Goal: Transaction & Acquisition: Book appointment/travel/reservation

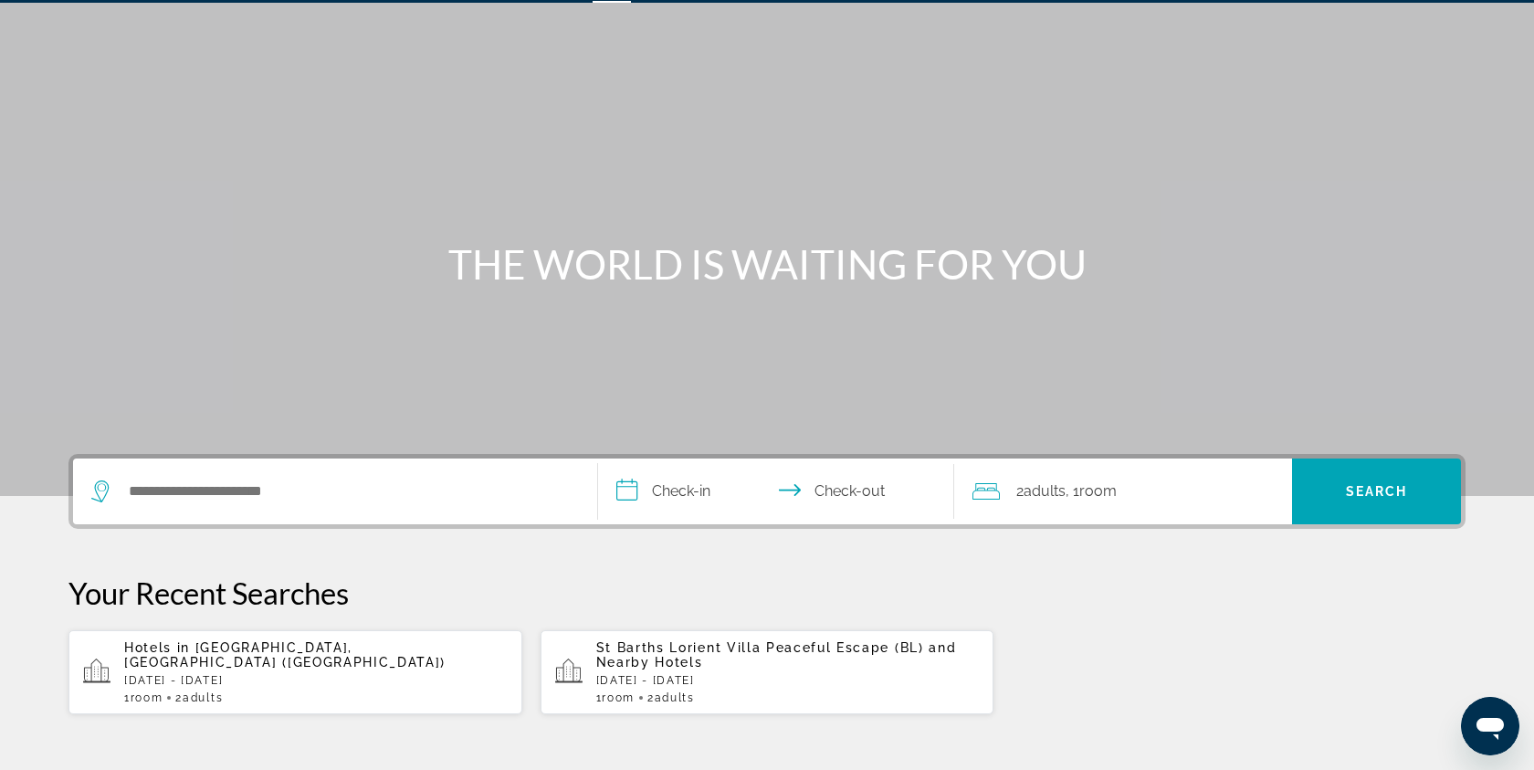
scroll to position [117, 0]
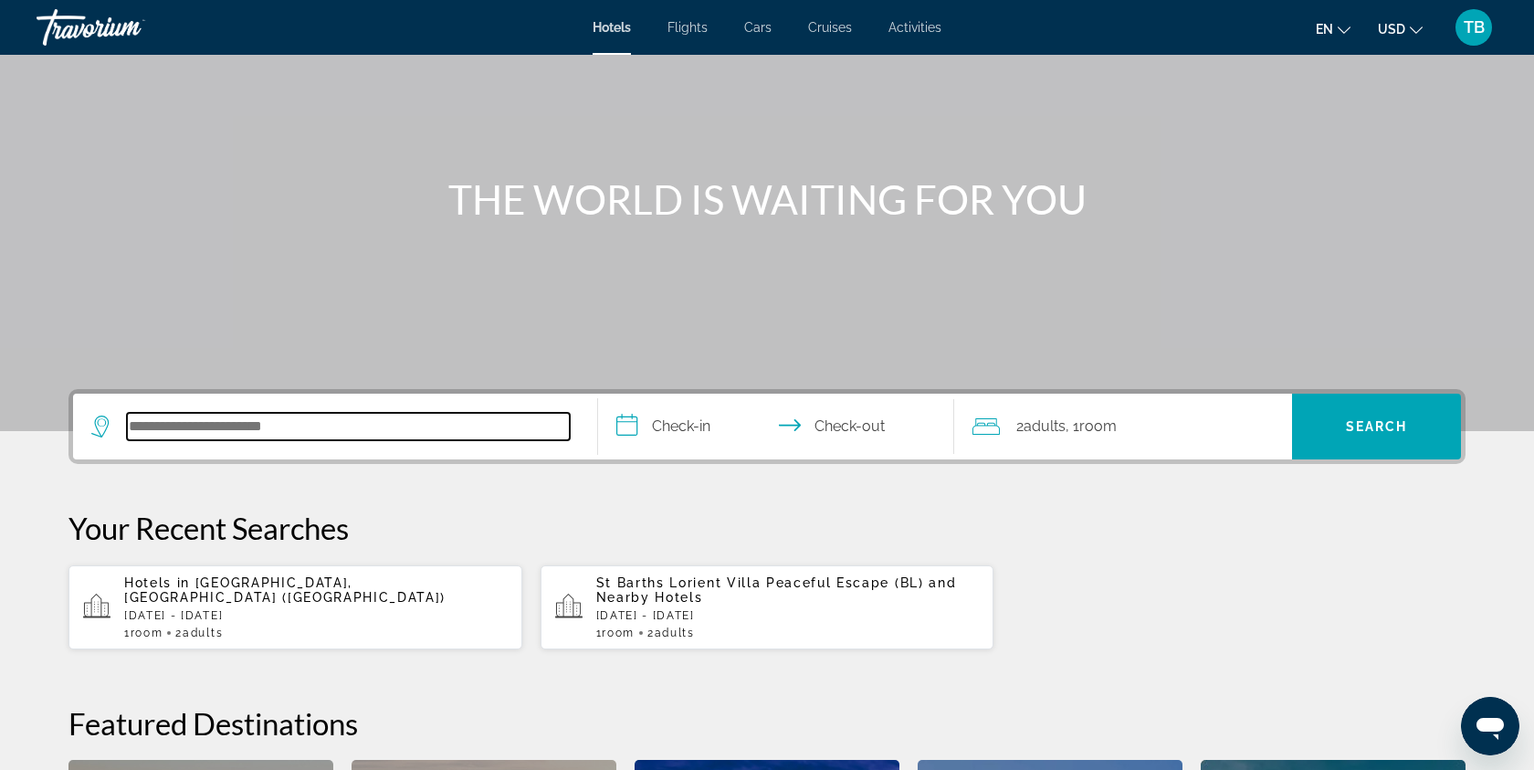
click at [363, 423] on input "Search hotel destination" at bounding box center [348, 426] width 443 height 27
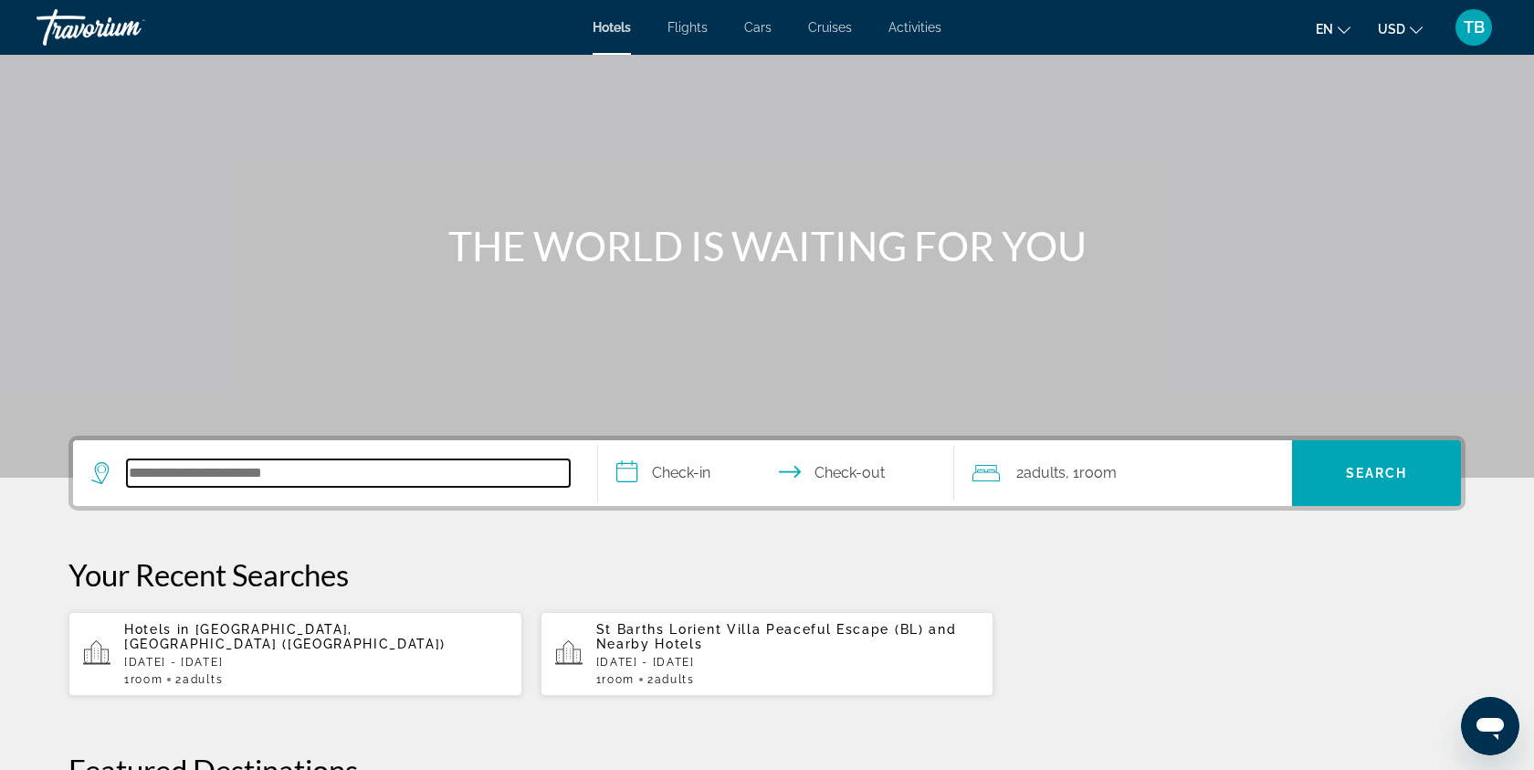
scroll to position [74, 0]
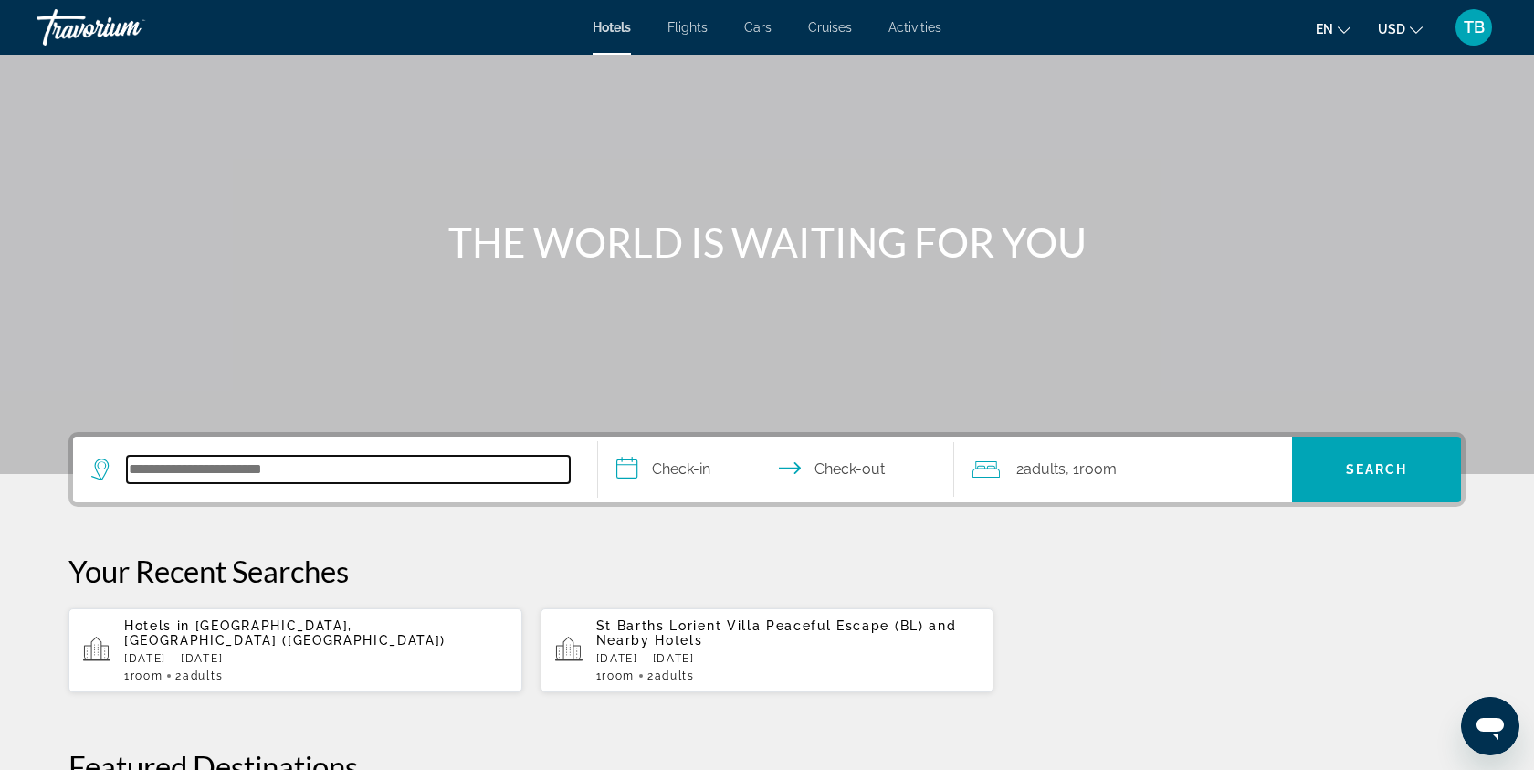
click at [413, 466] on input "Search hotel destination" at bounding box center [348, 469] width 443 height 27
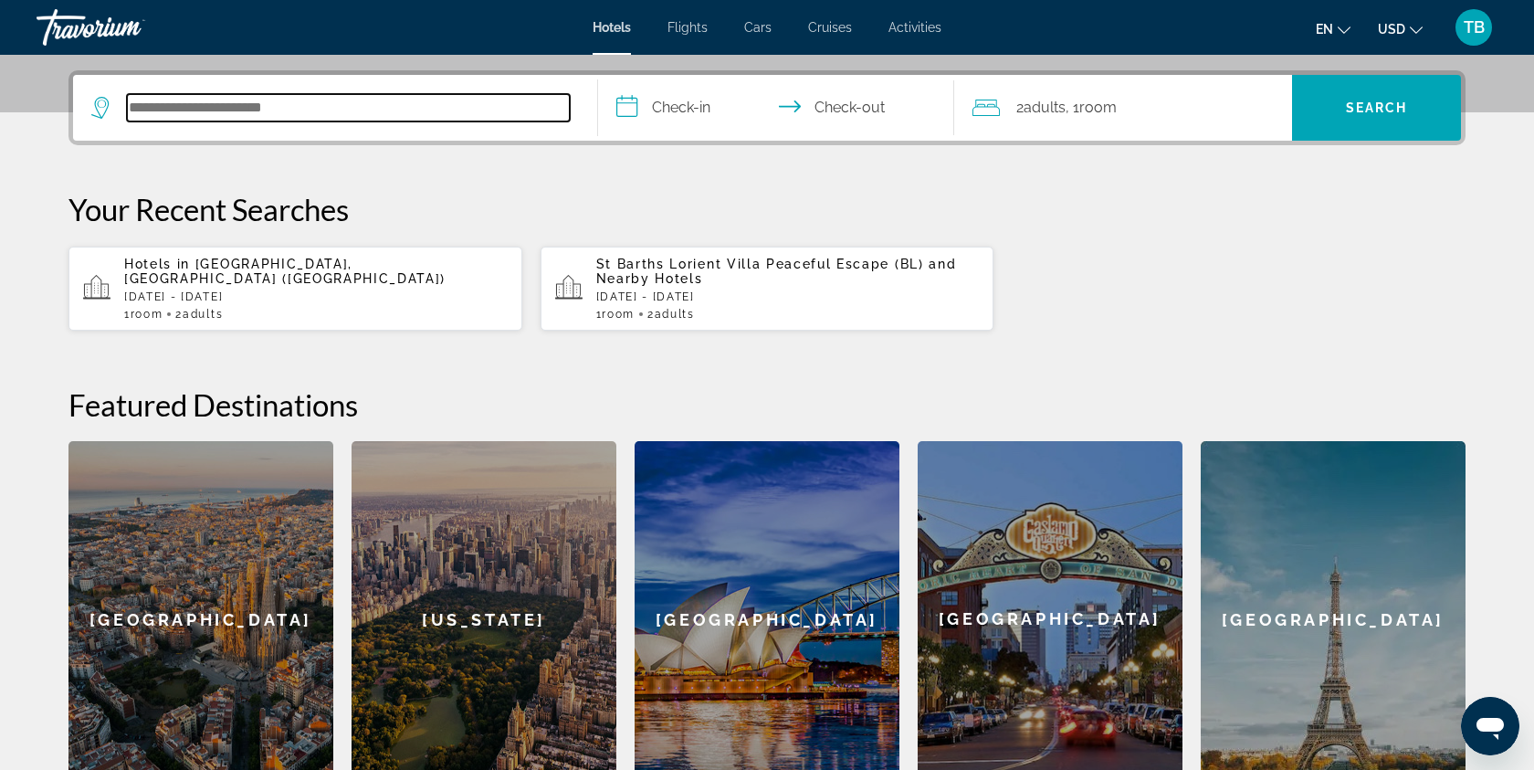
scroll to position [446, 0]
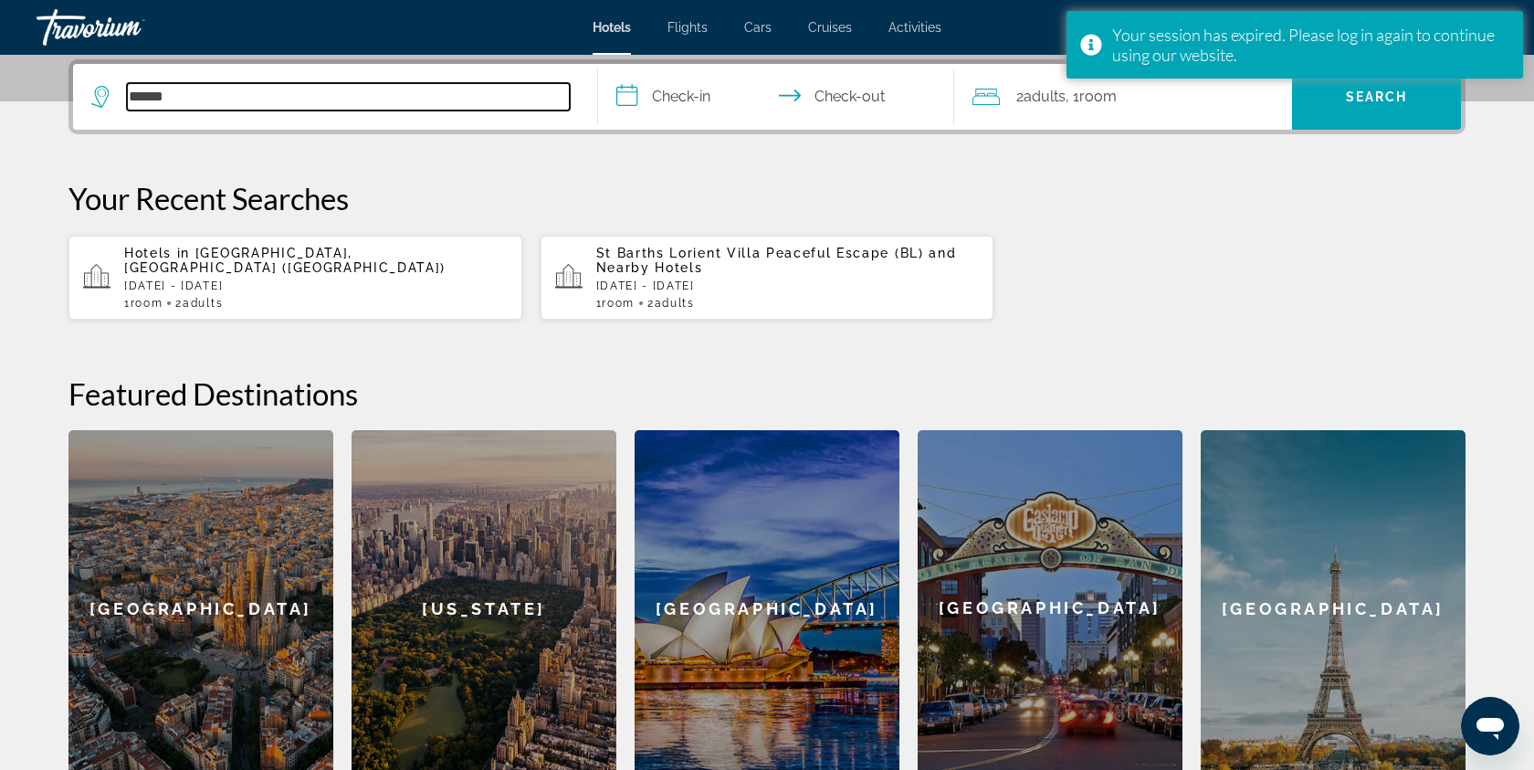
type input "******"
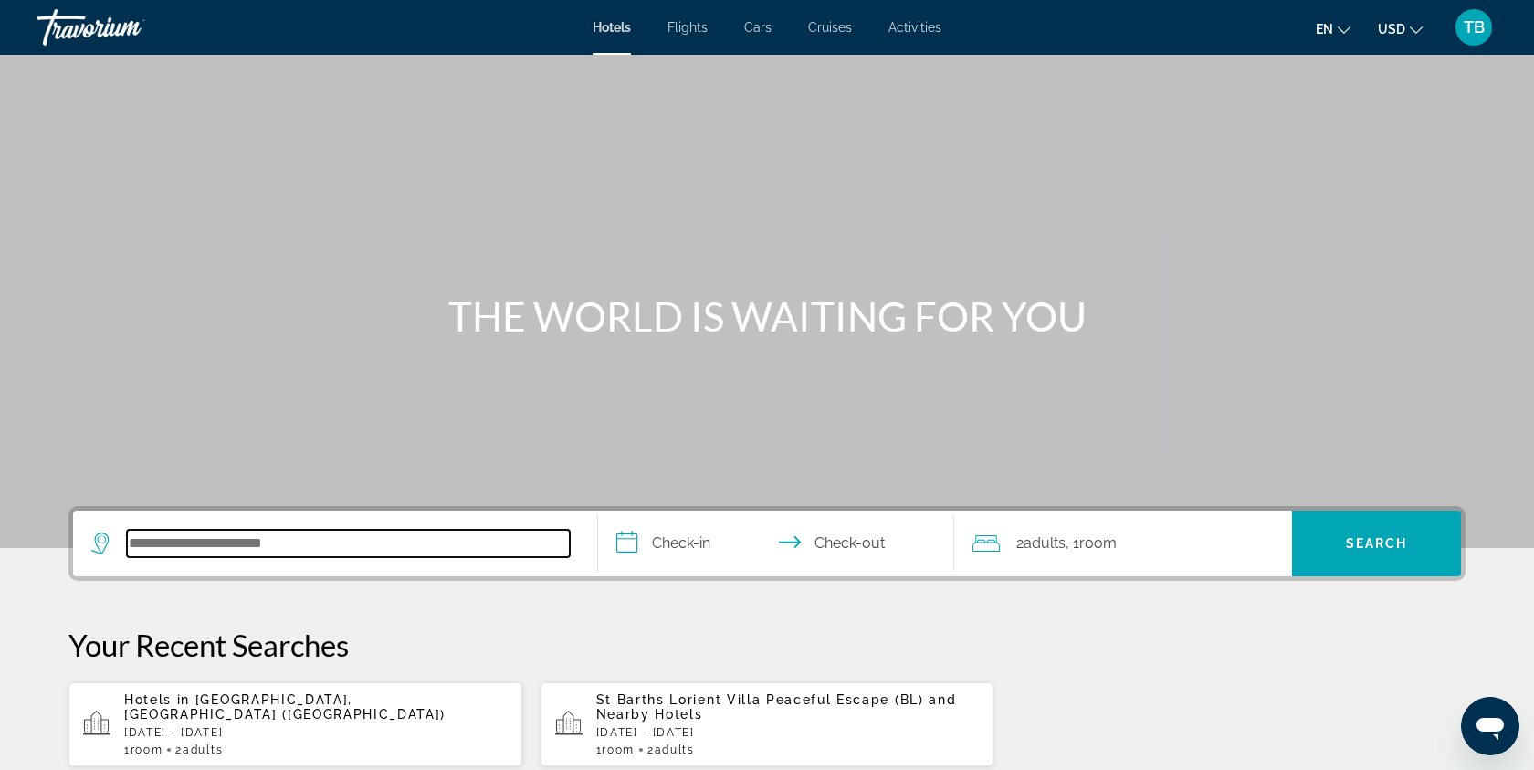
click at [198, 544] on input "Search hotel destination" at bounding box center [348, 543] width 443 height 27
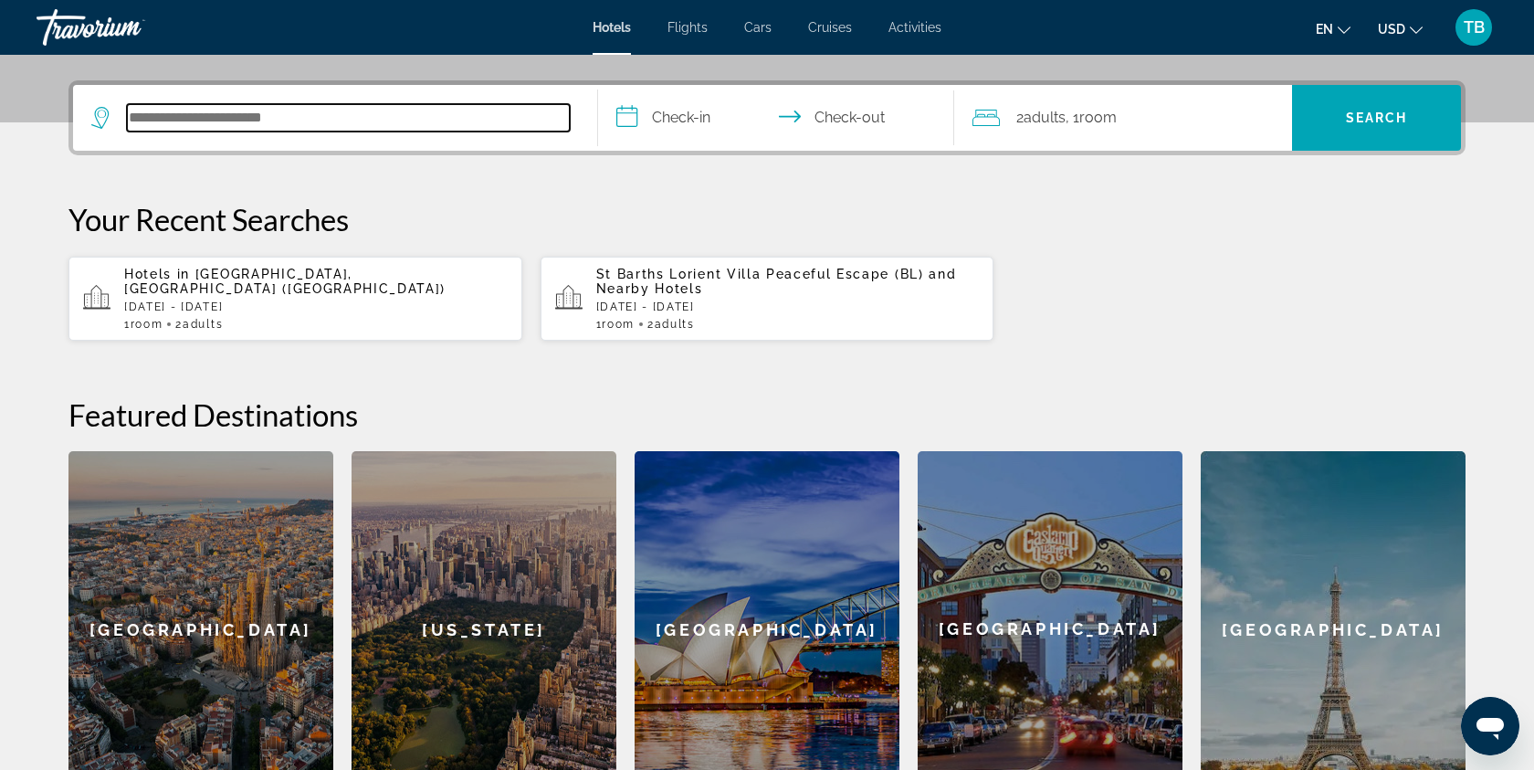
scroll to position [446, 0]
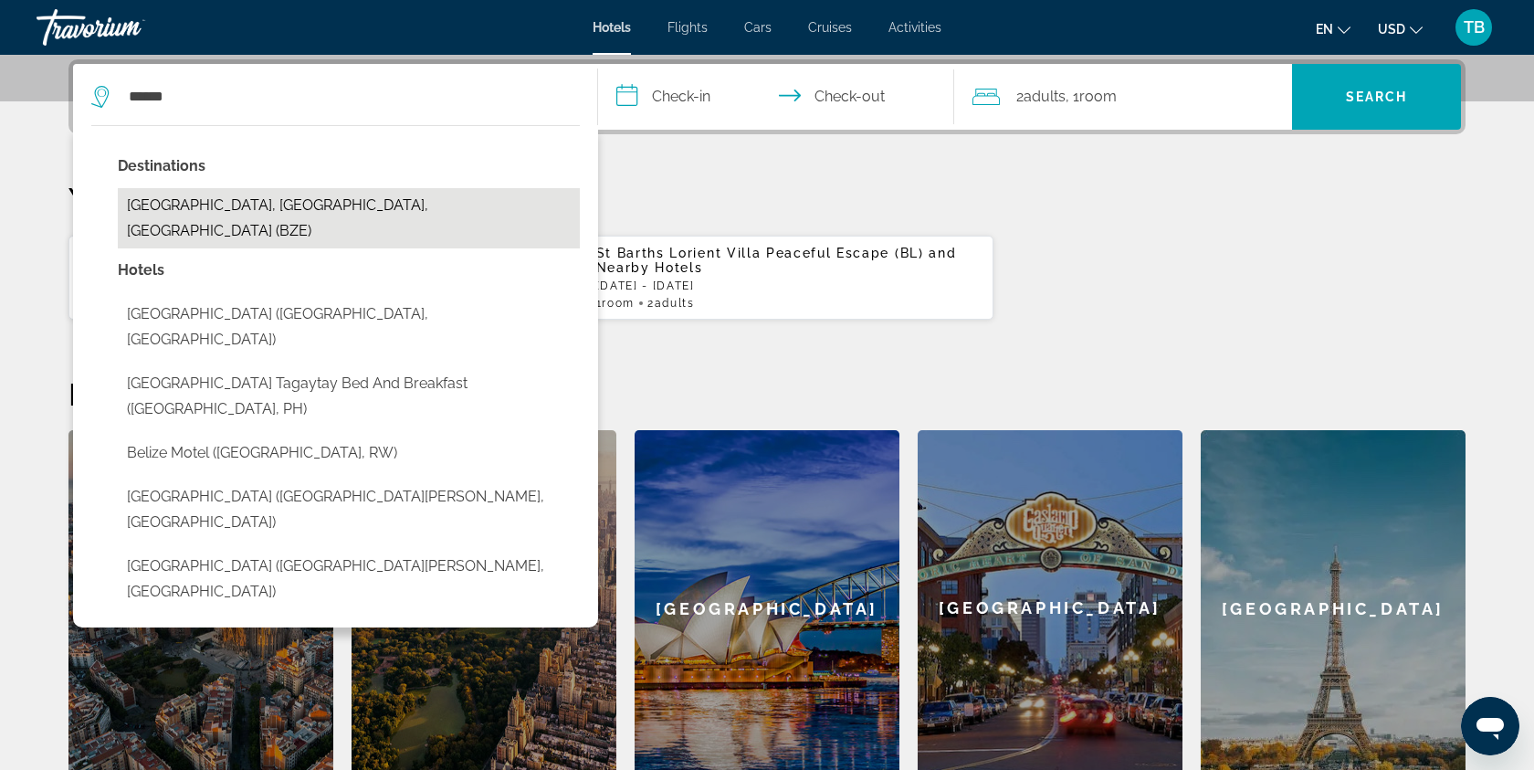
click at [288, 212] on button "Belize City, Belize, Belize (BZE)" at bounding box center [349, 218] width 462 height 60
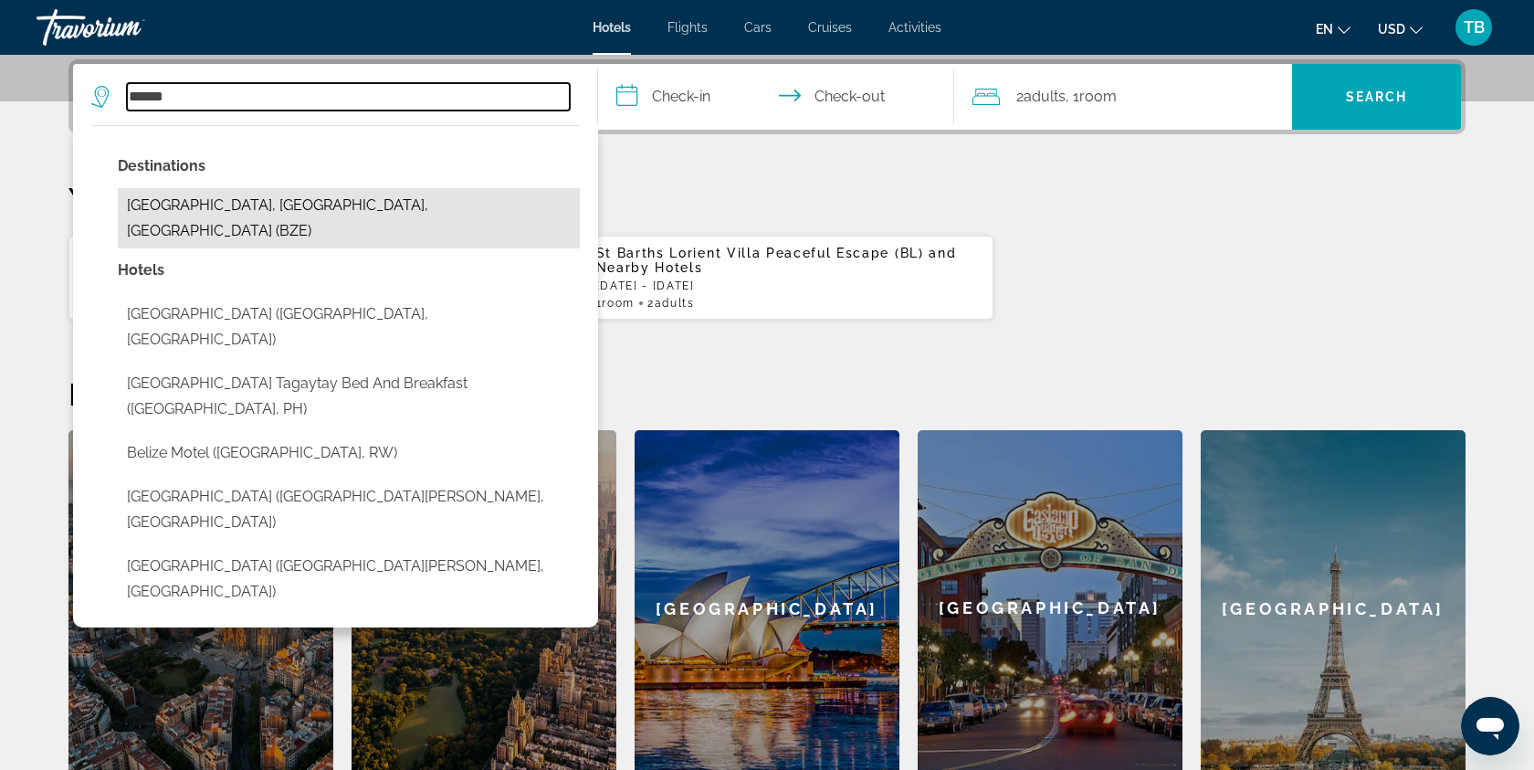
type input "**********"
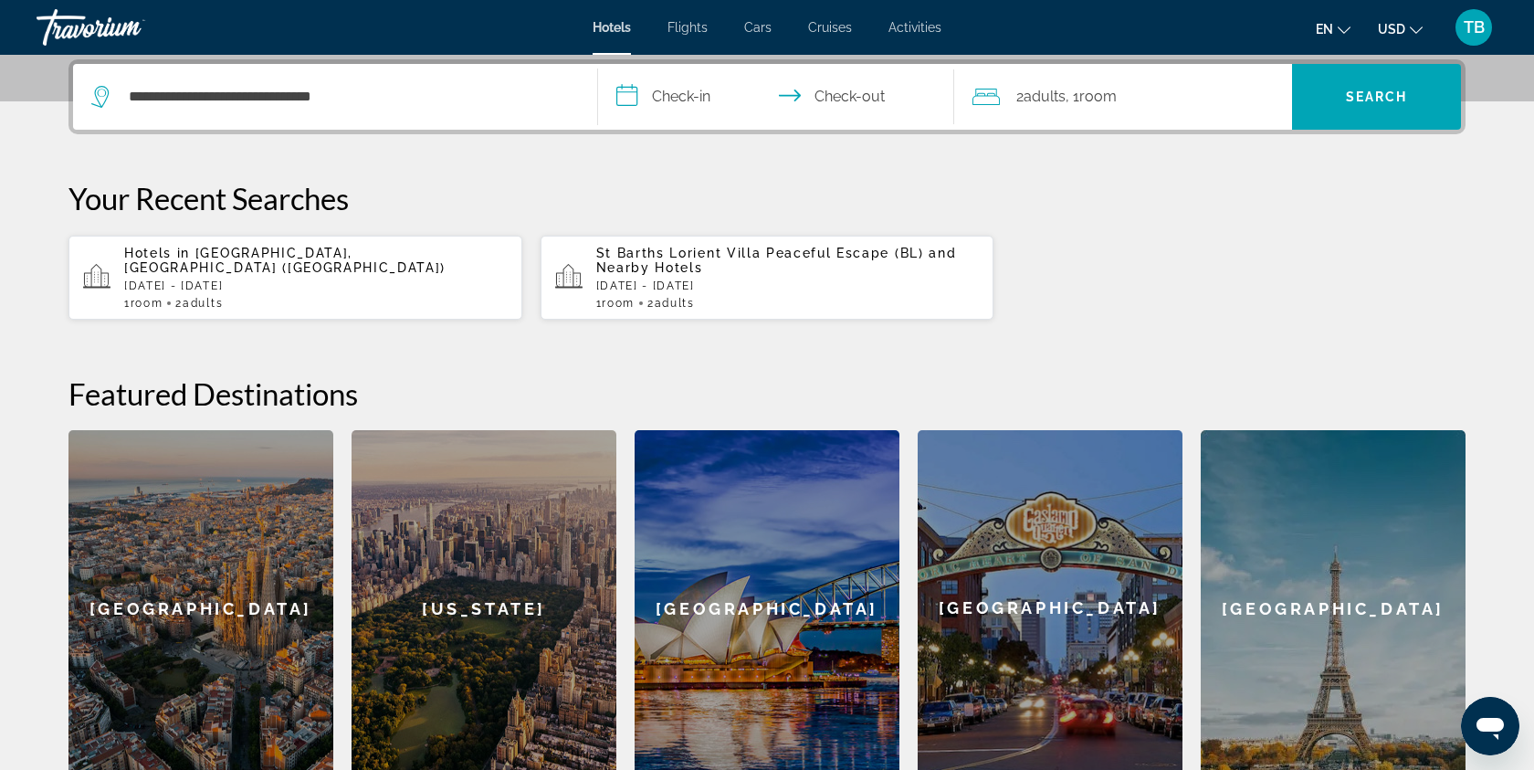
click at [684, 101] on input "**********" at bounding box center [779, 99] width 363 height 71
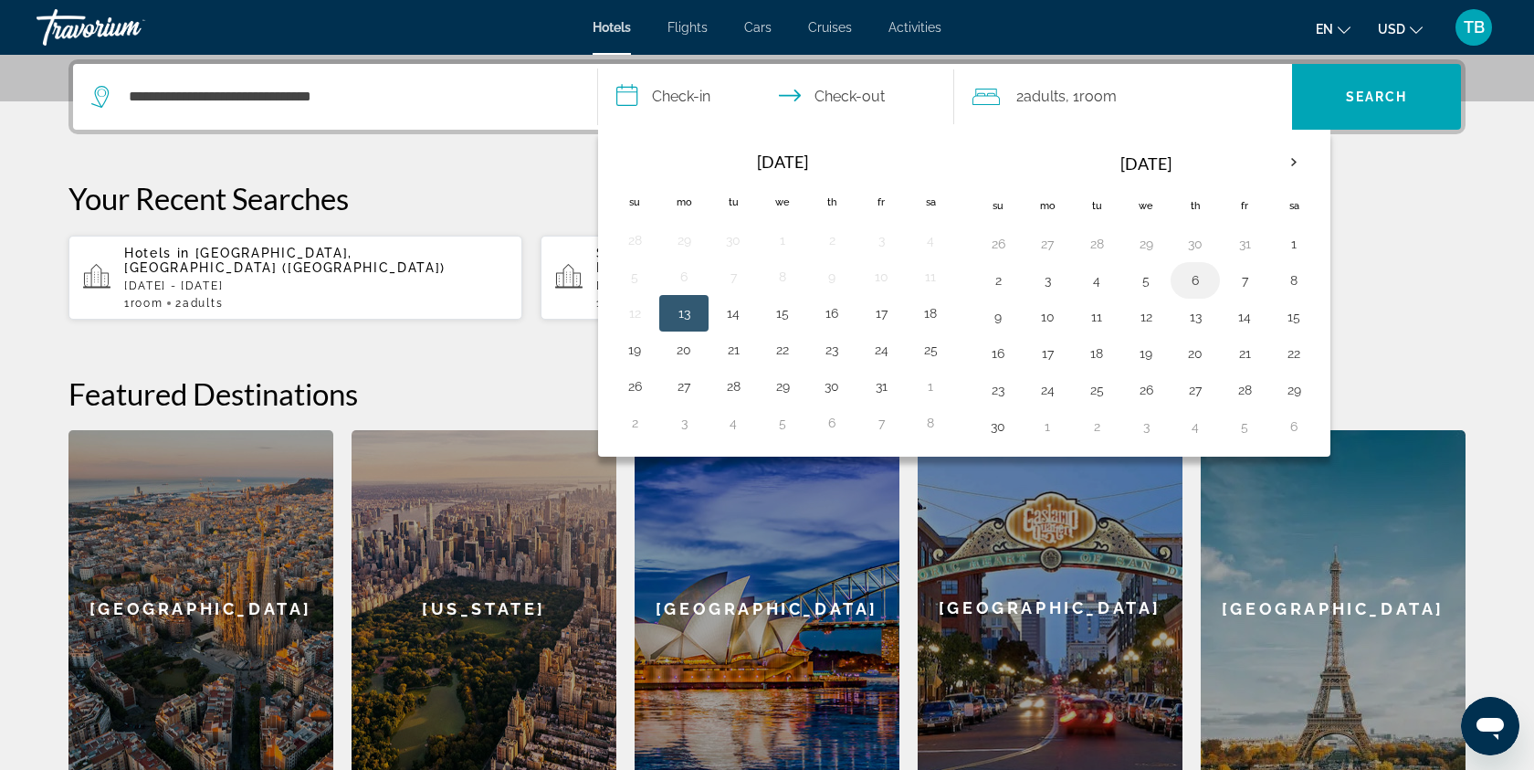
click at [1201, 284] on button "6" at bounding box center [1194, 280] width 29 height 26
click at [1055, 319] on button "10" at bounding box center [1047, 317] width 29 height 26
type input "**********"
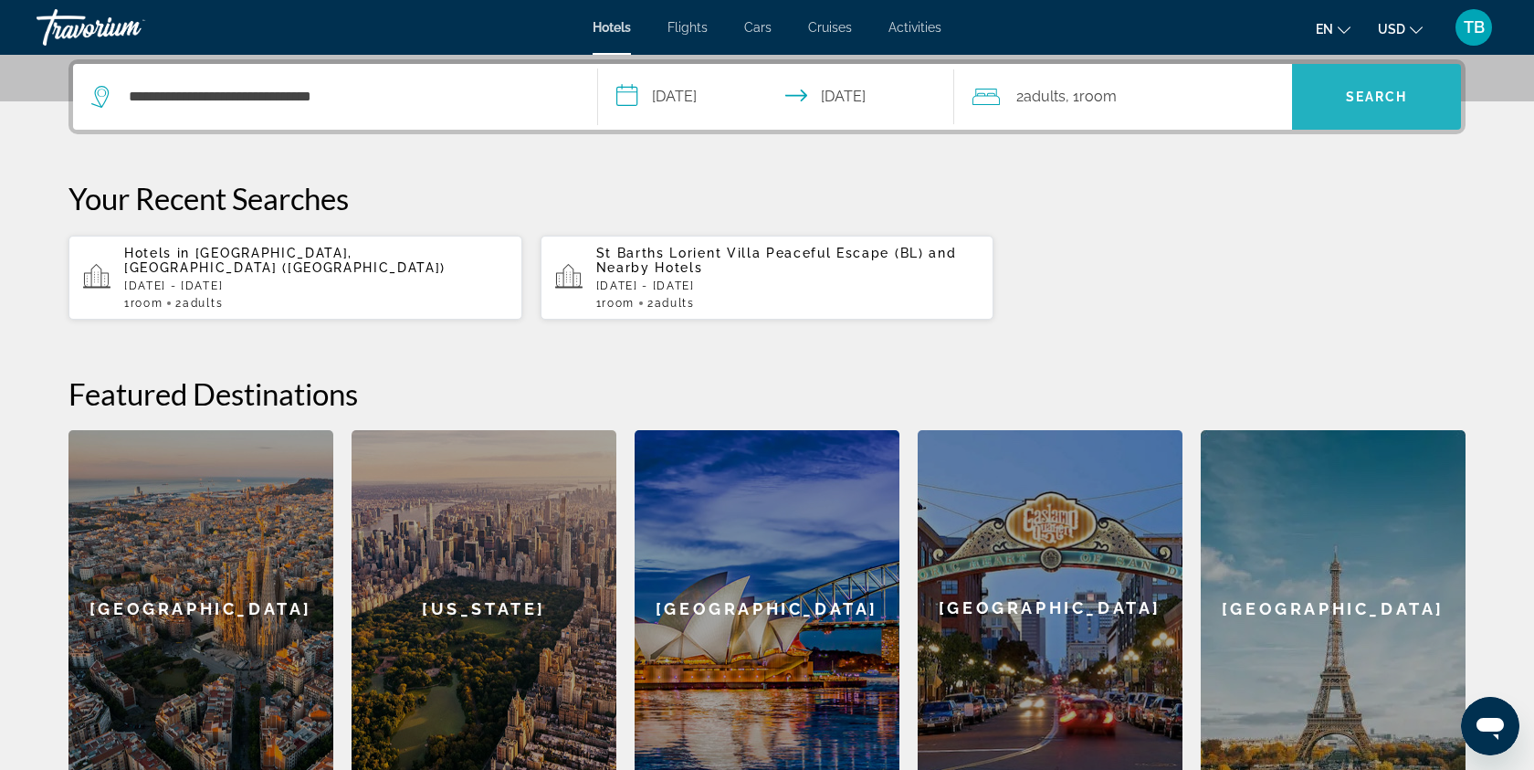
click at [1380, 107] on span "Search" at bounding box center [1376, 97] width 169 height 44
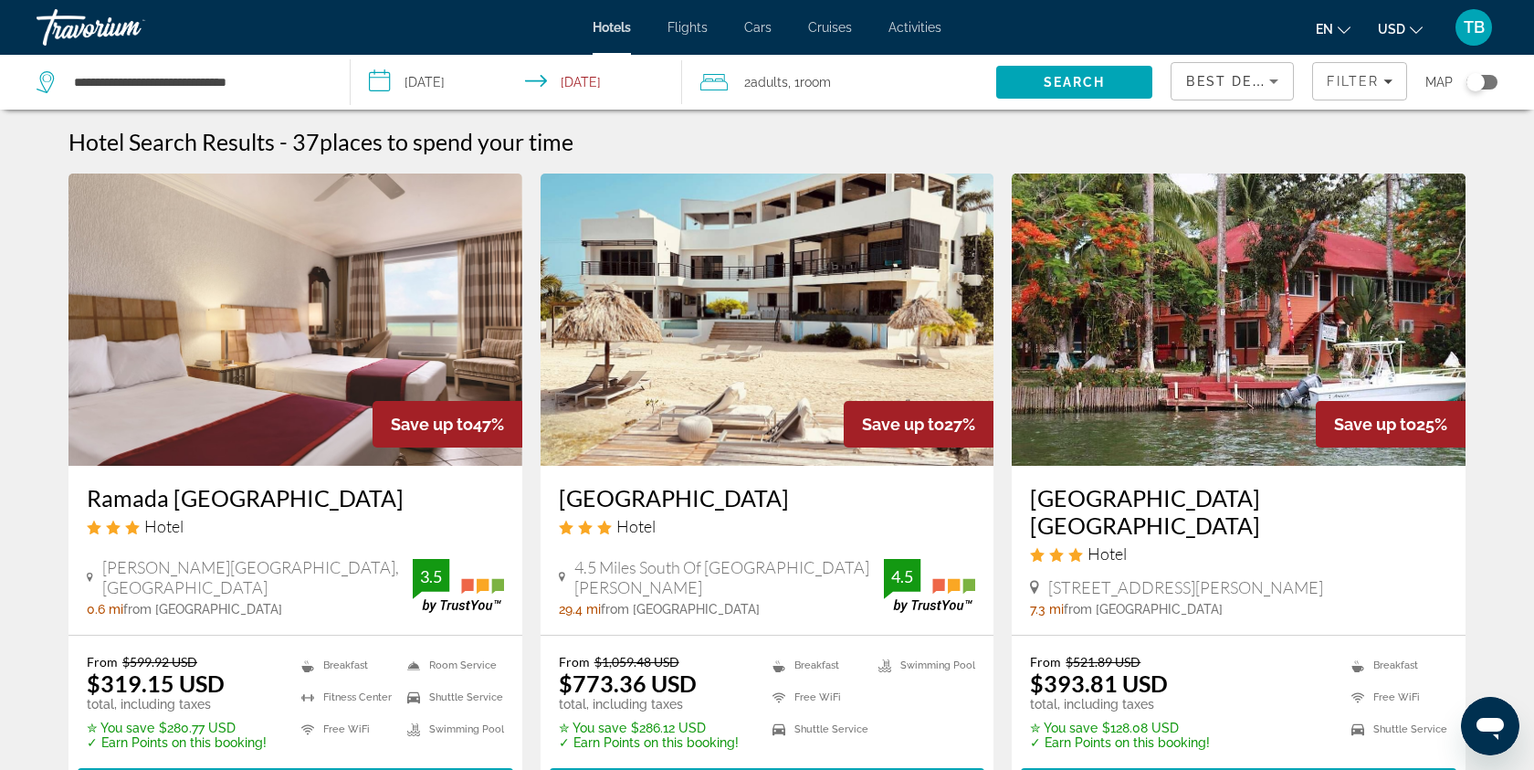
click at [1278, 79] on icon "Sort by" at bounding box center [1274, 81] width 22 height 22
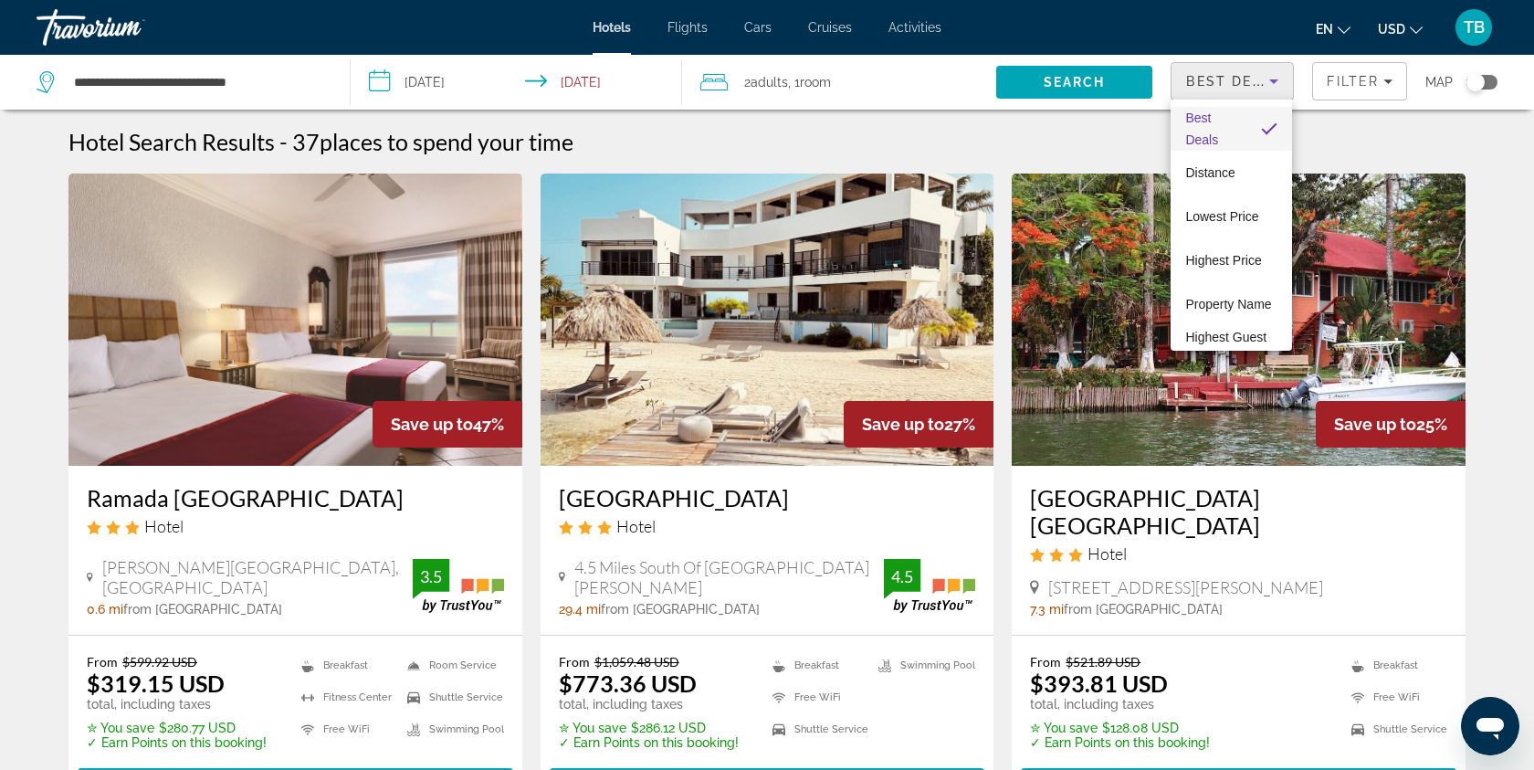
click at [1324, 124] on div at bounding box center [767, 385] width 1534 height 770
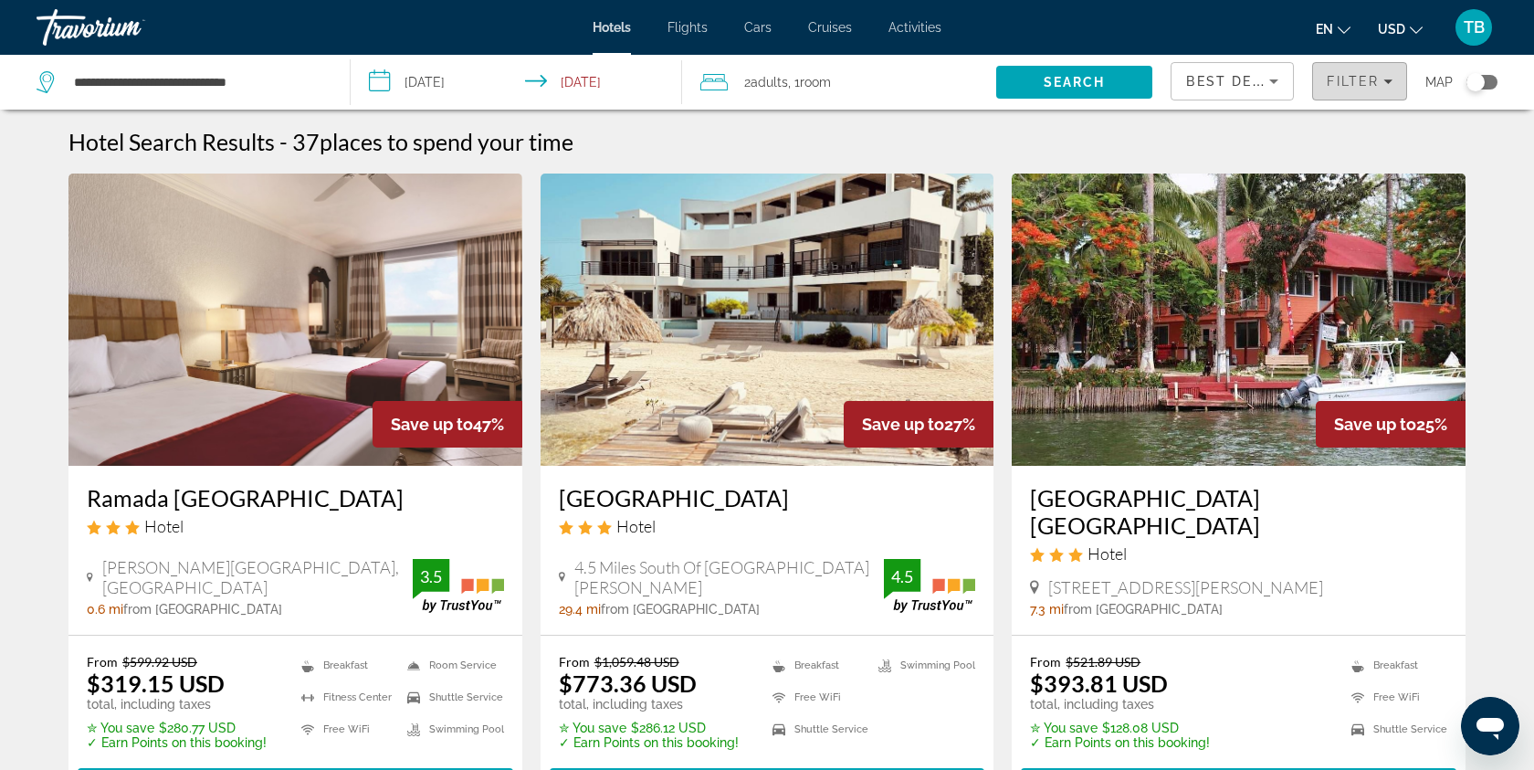
click at [1383, 79] on icon "Filters" at bounding box center [1387, 81] width 9 height 5
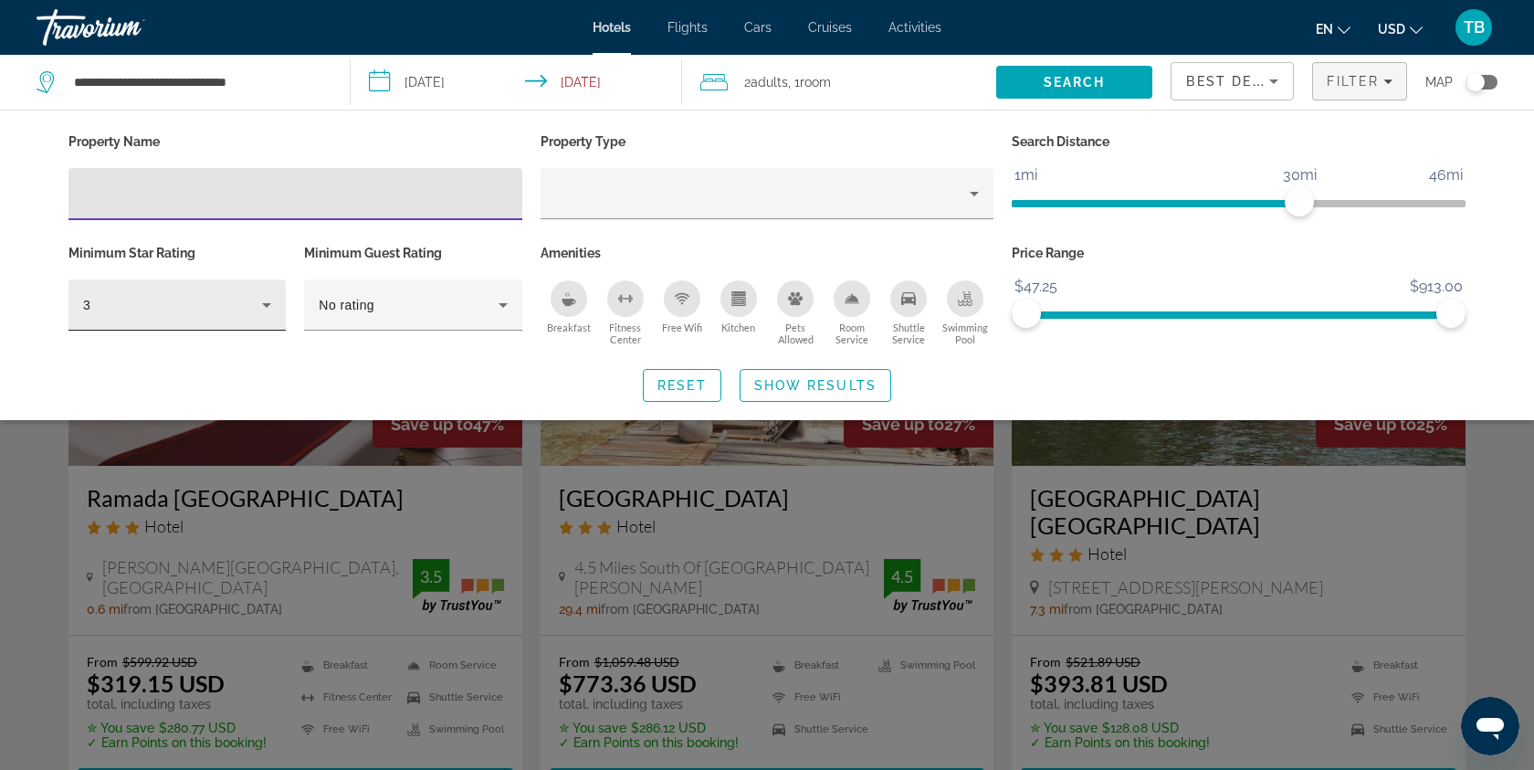
click at [264, 299] on icon "Hotel Filters" at bounding box center [267, 305] width 22 height 22
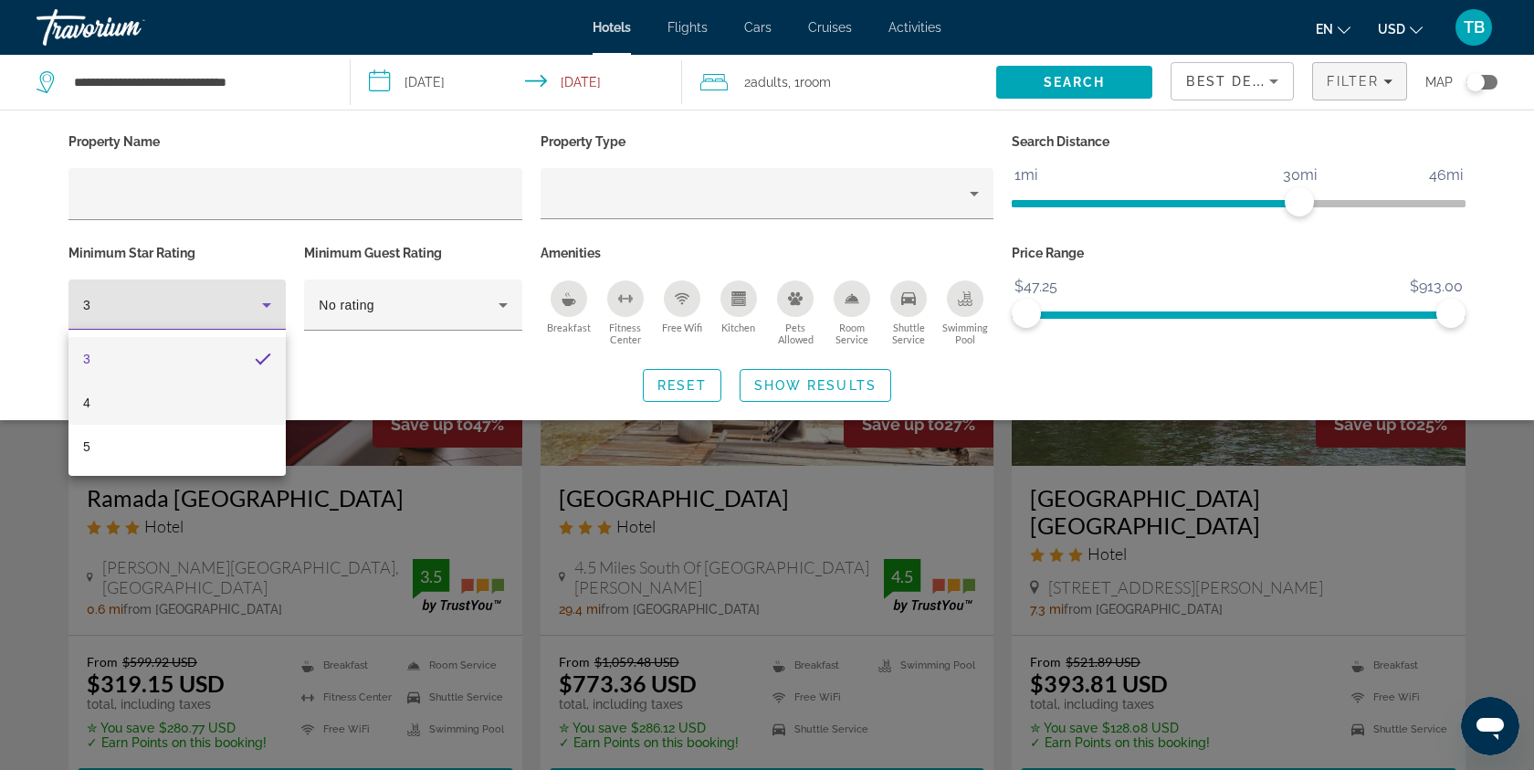
click at [213, 391] on mat-option "4" at bounding box center [176, 403] width 217 height 44
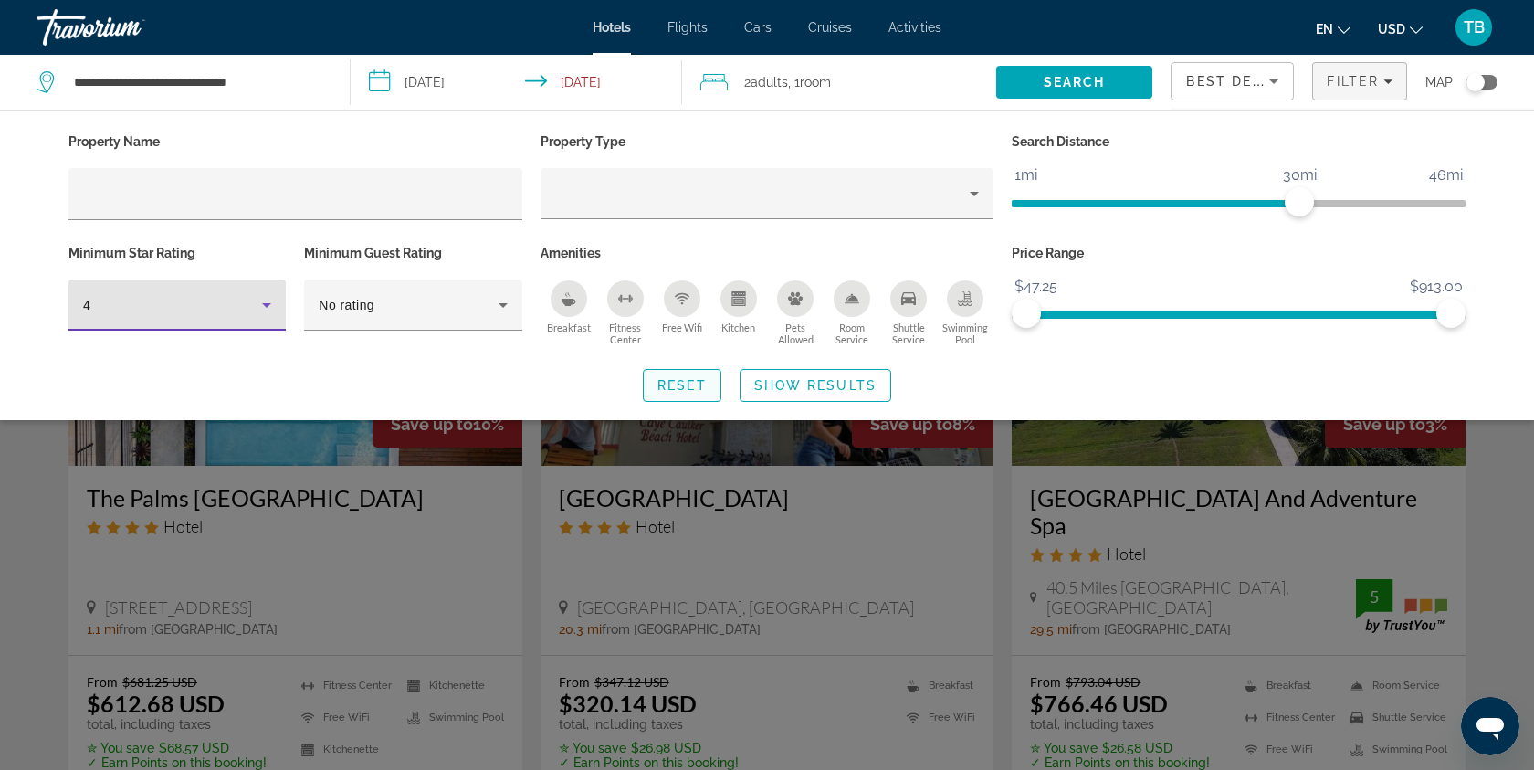
click at [689, 386] on span "Reset" at bounding box center [681, 385] width 49 height 15
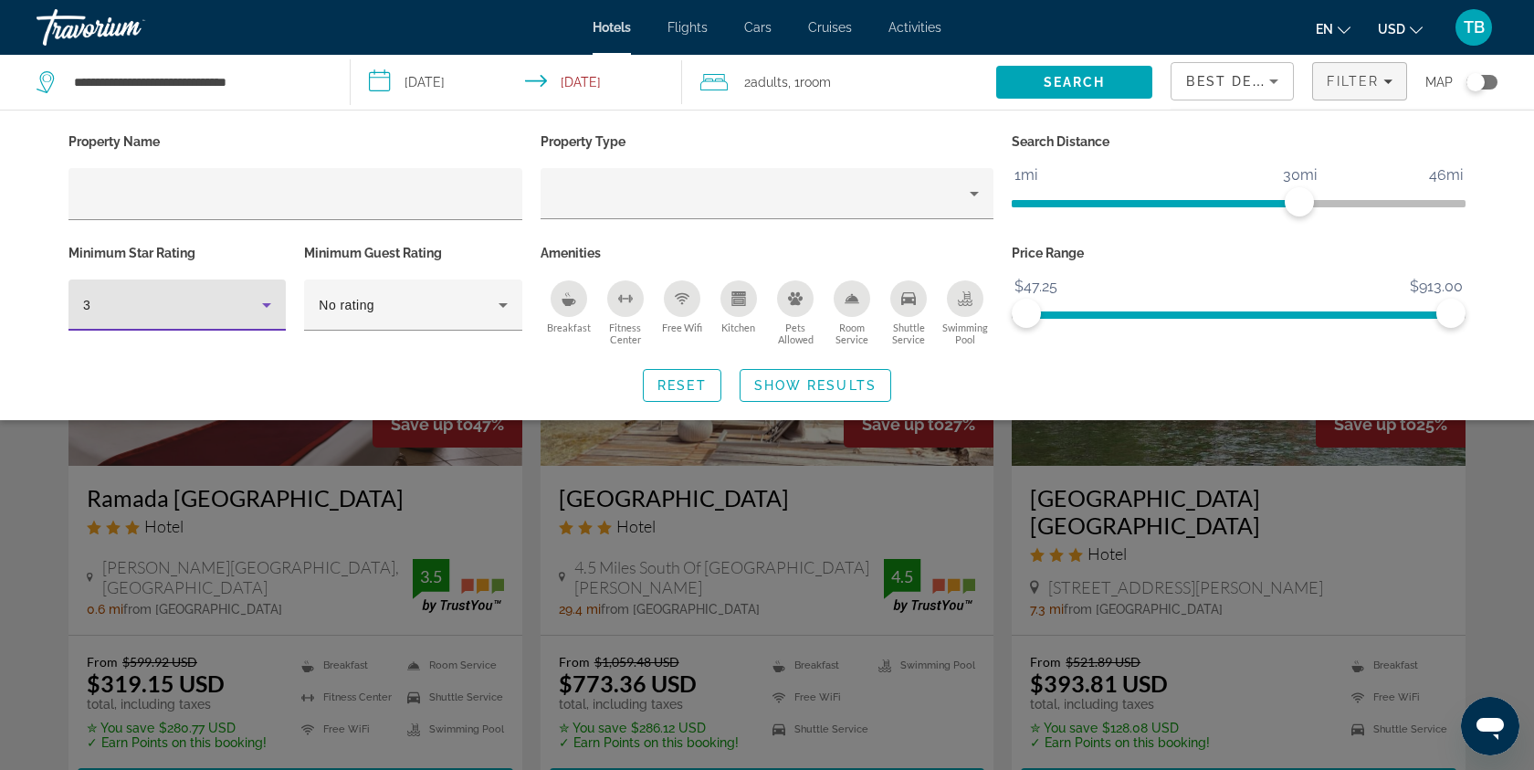
click at [272, 307] on icon "Hotel Filters" at bounding box center [267, 305] width 22 height 22
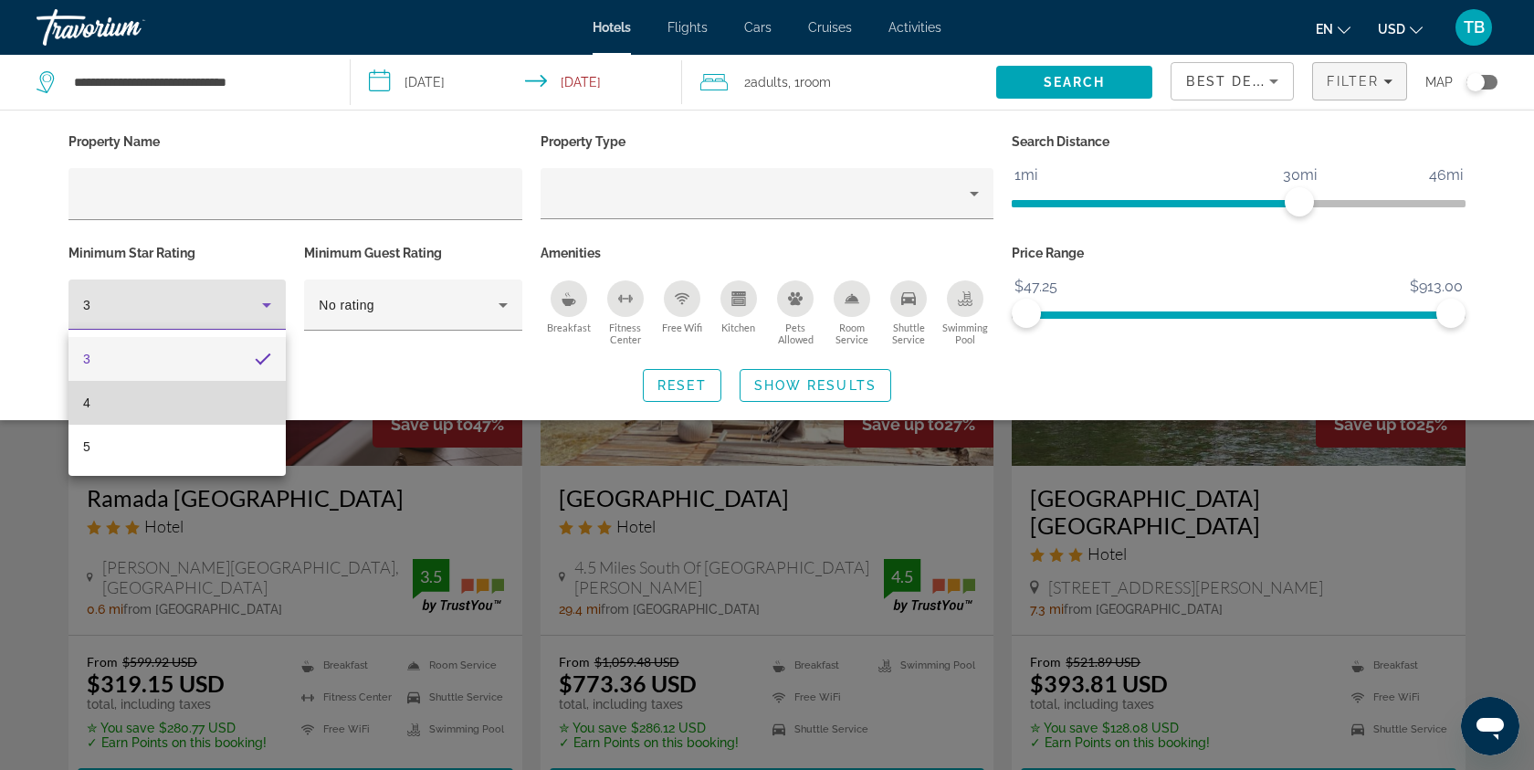
click at [202, 396] on mat-option "4" at bounding box center [176, 403] width 217 height 44
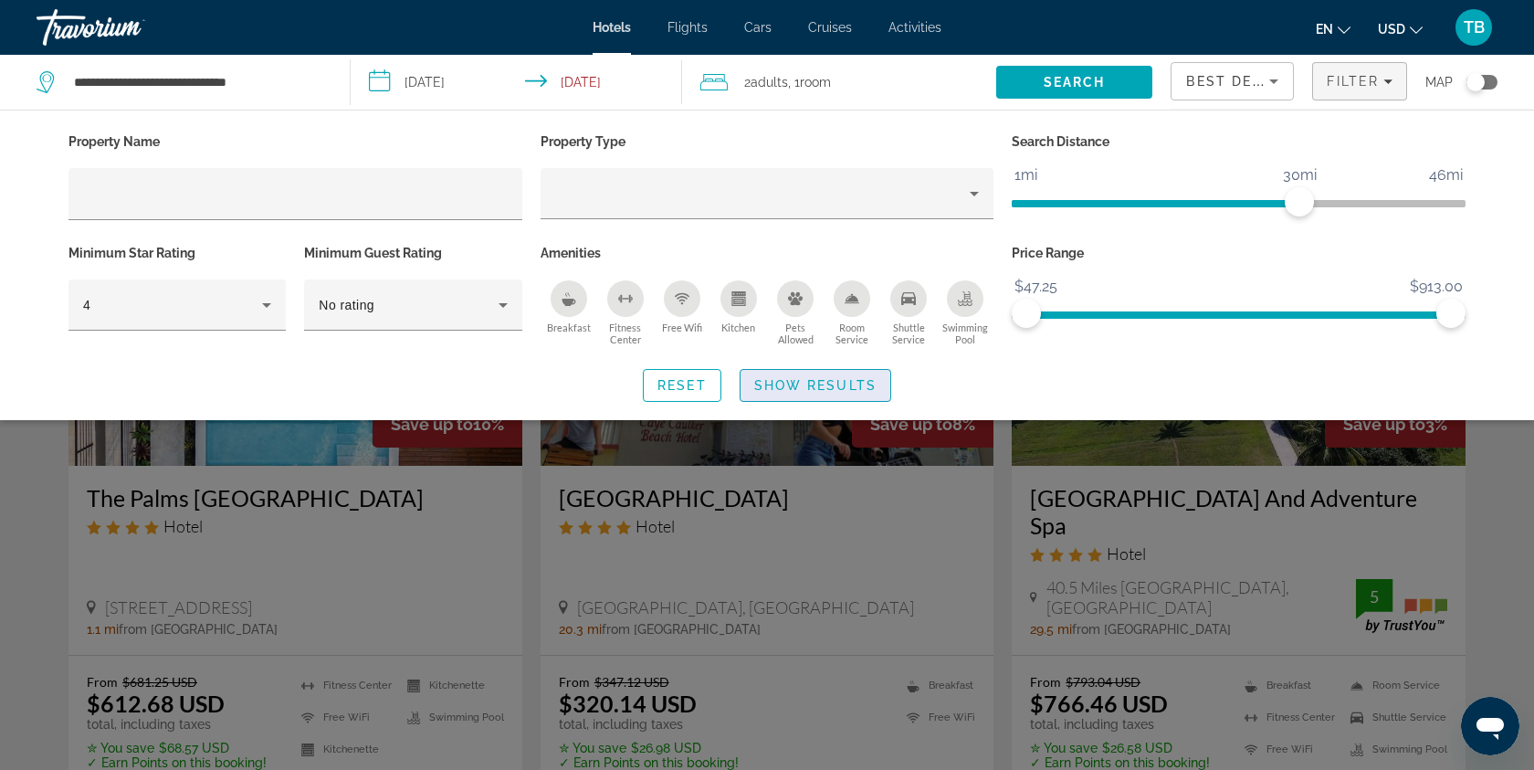
click at [804, 381] on span "Show Results" at bounding box center [815, 385] width 122 height 15
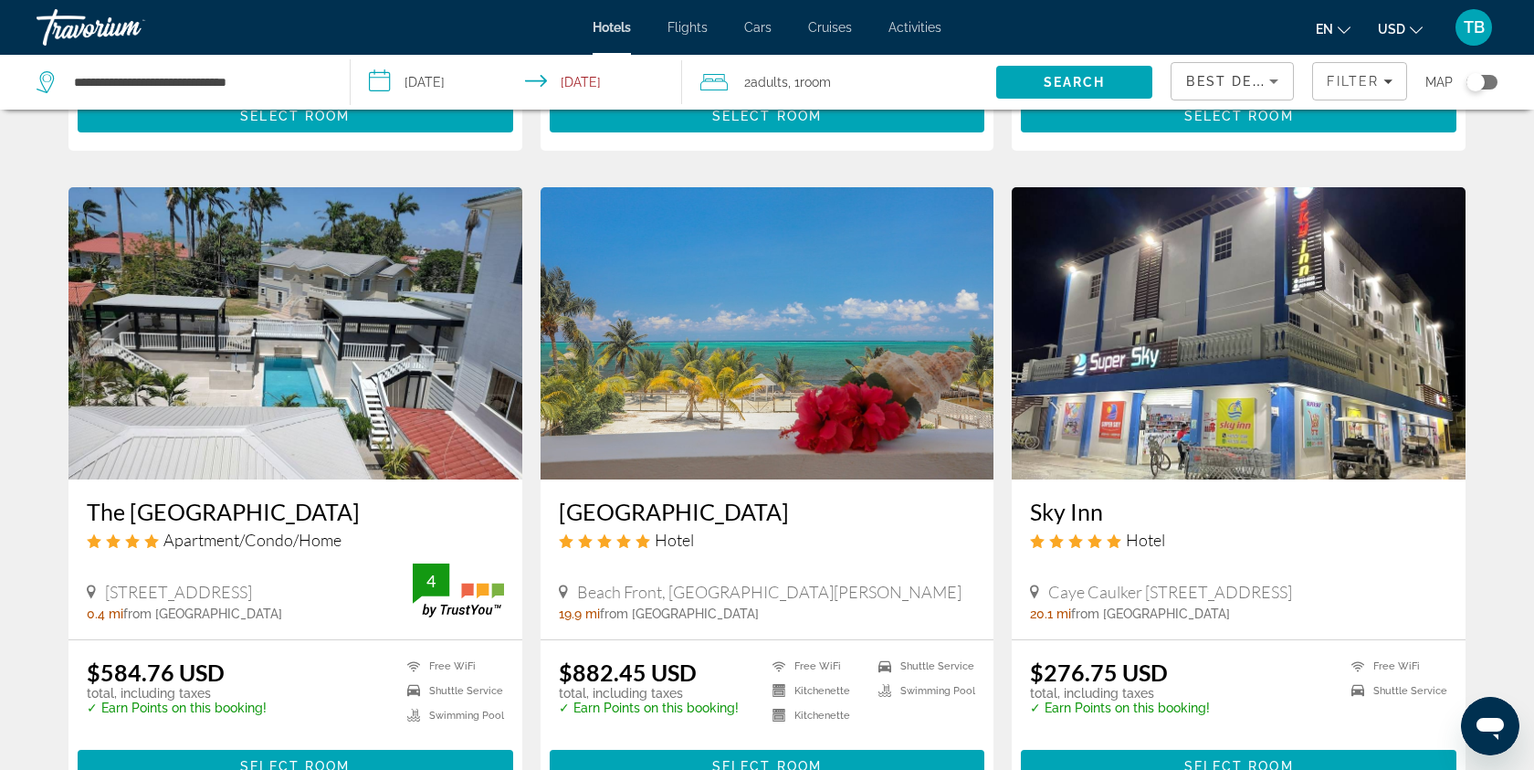
scroll to position [691, 0]
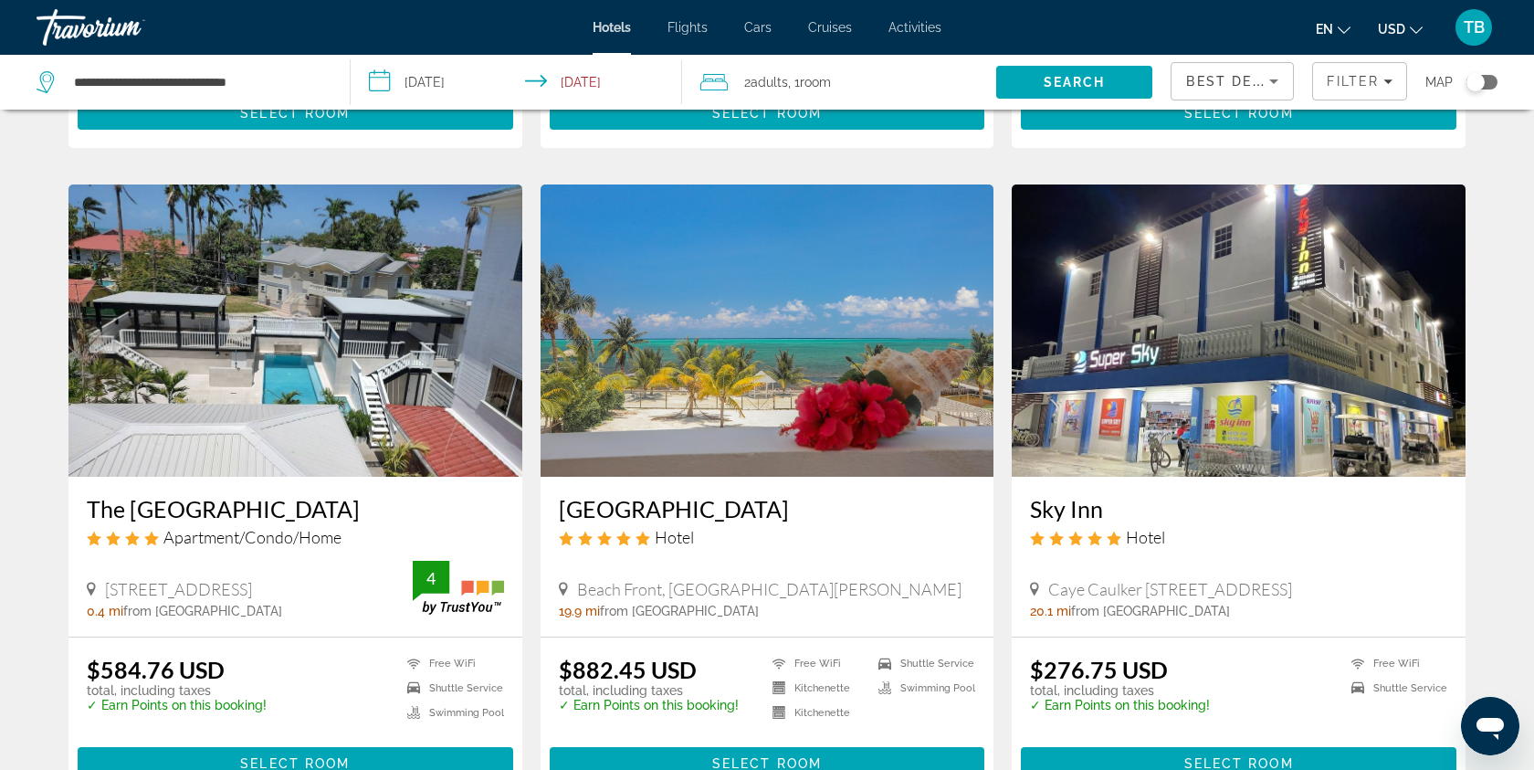
click at [804, 376] on img "Main content" at bounding box center [767, 330] width 454 height 292
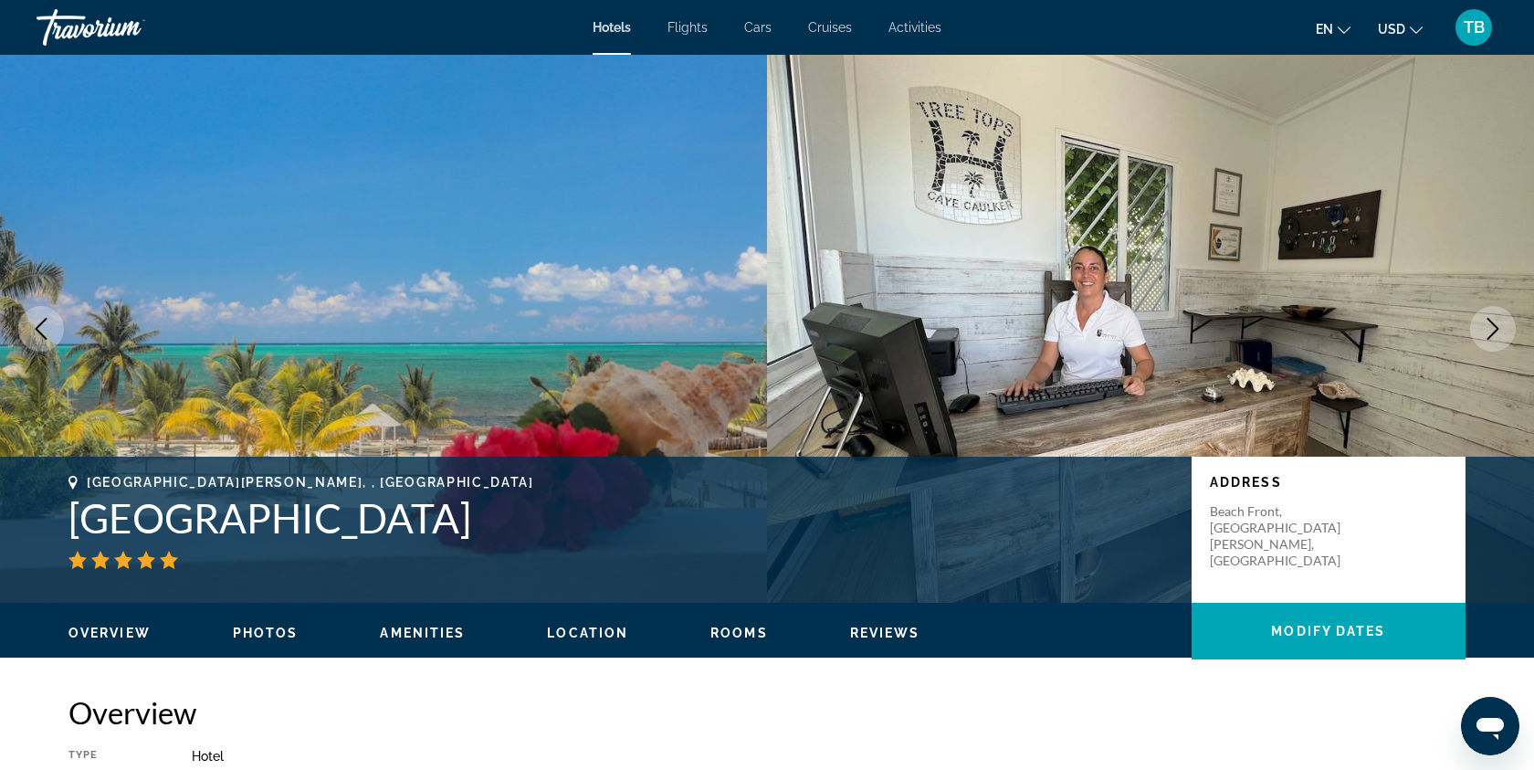
click at [1491, 328] on icon "Next image" at bounding box center [1493, 329] width 22 height 22
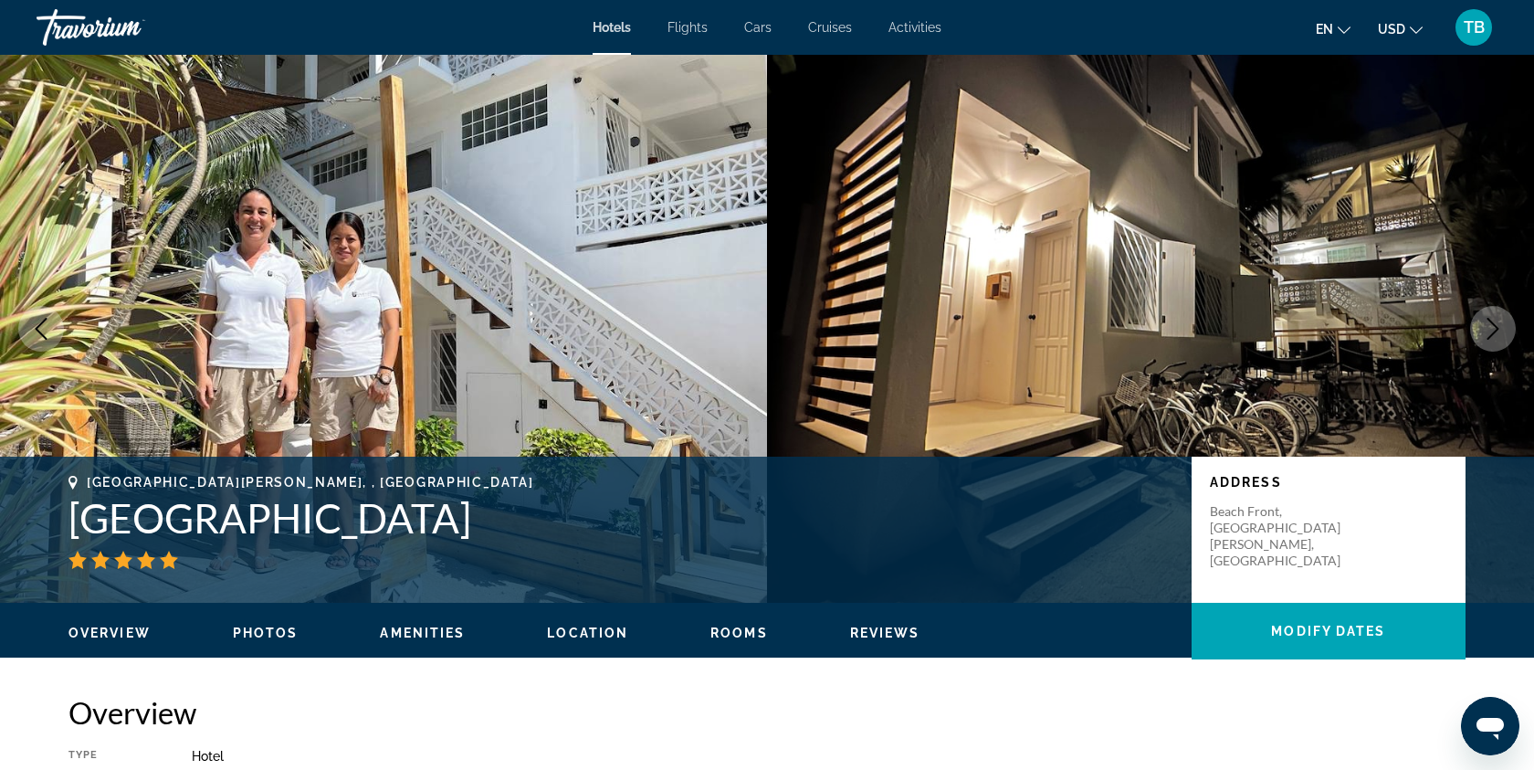
click at [1491, 328] on icon "Next image" at bounding box center [1493, 329] width 22 height 22
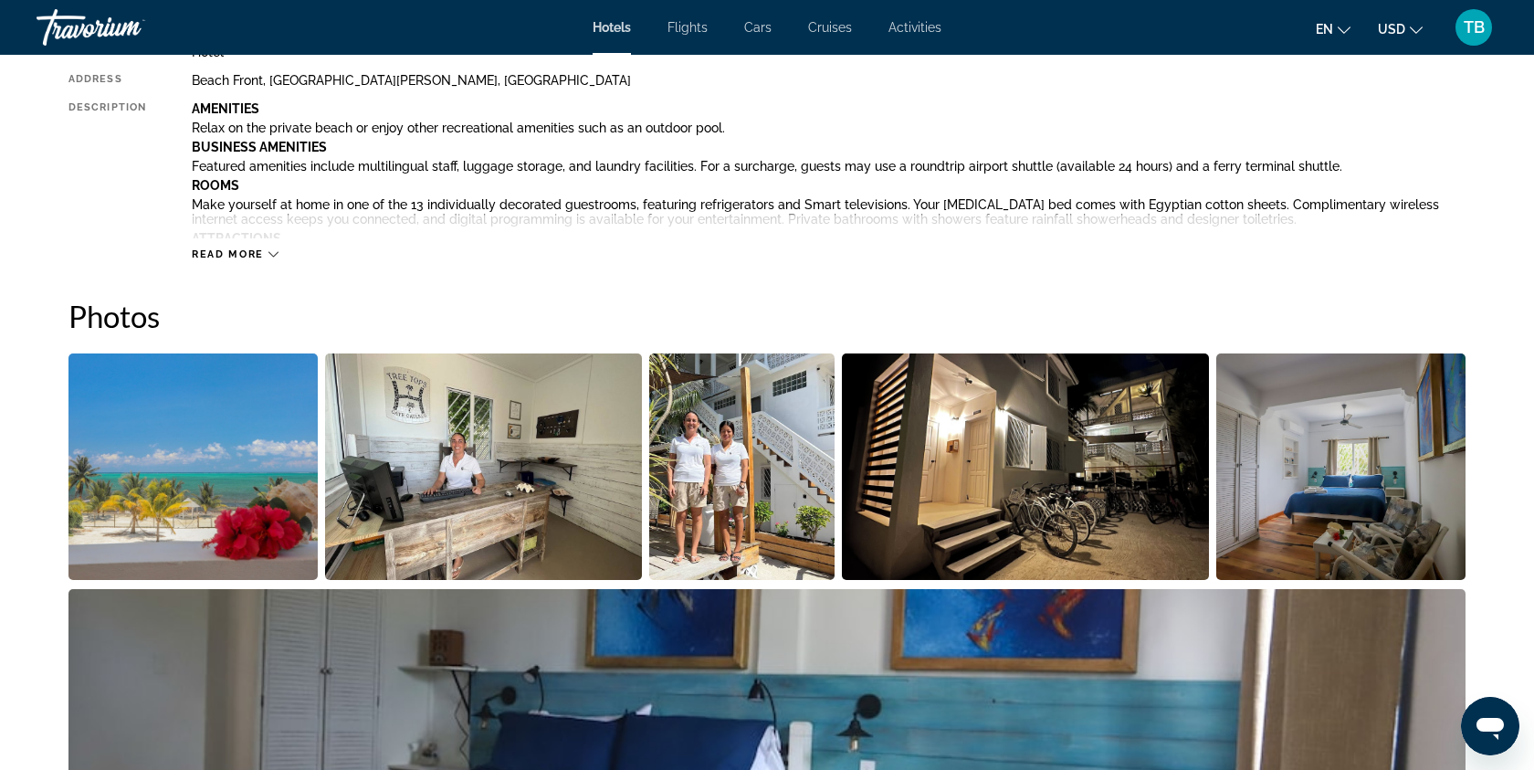
scroll to position [754, 0]
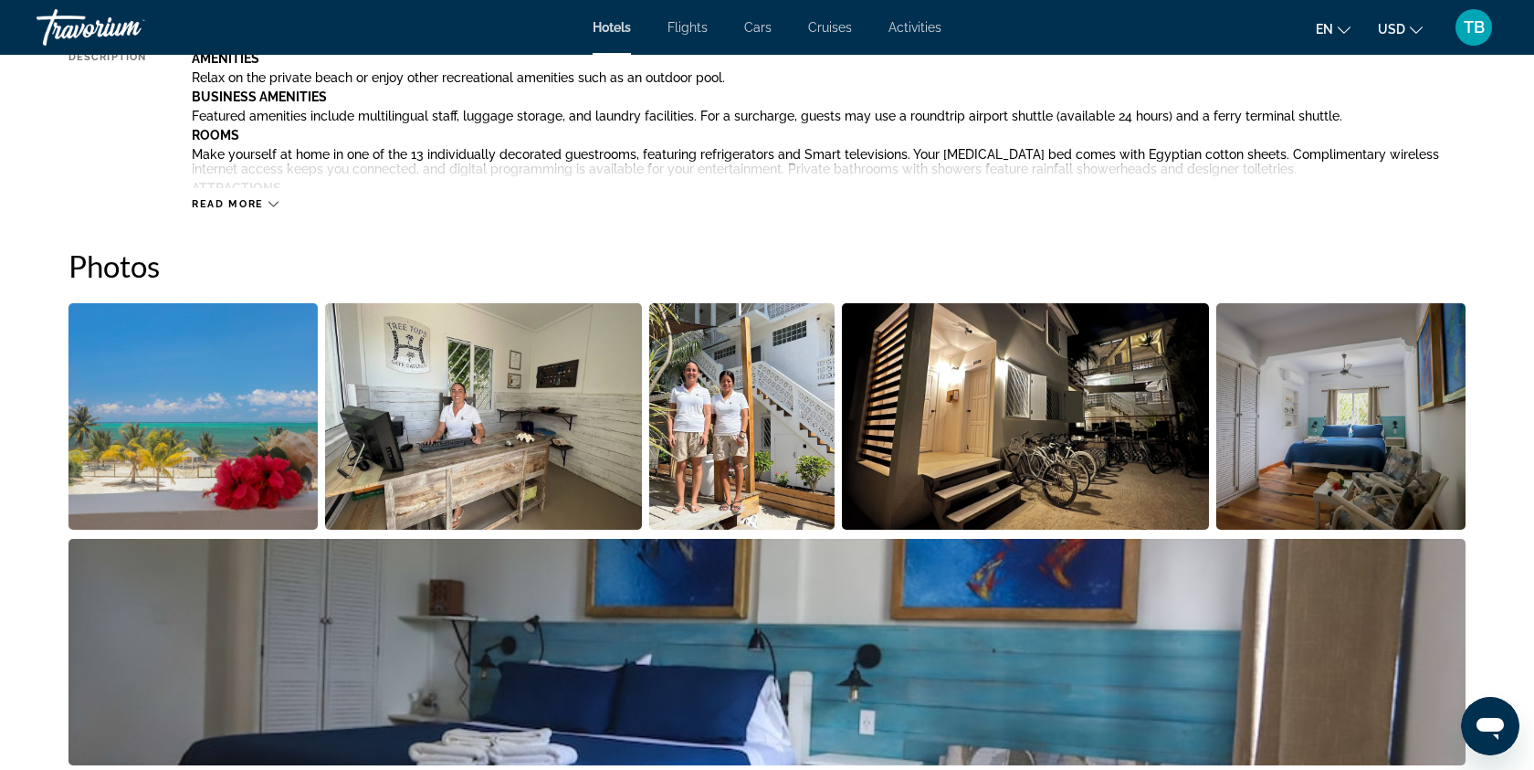
click at [523, 425] on img "Open full-screen image slider" at bounding box center [484, 416] width 318 height 226
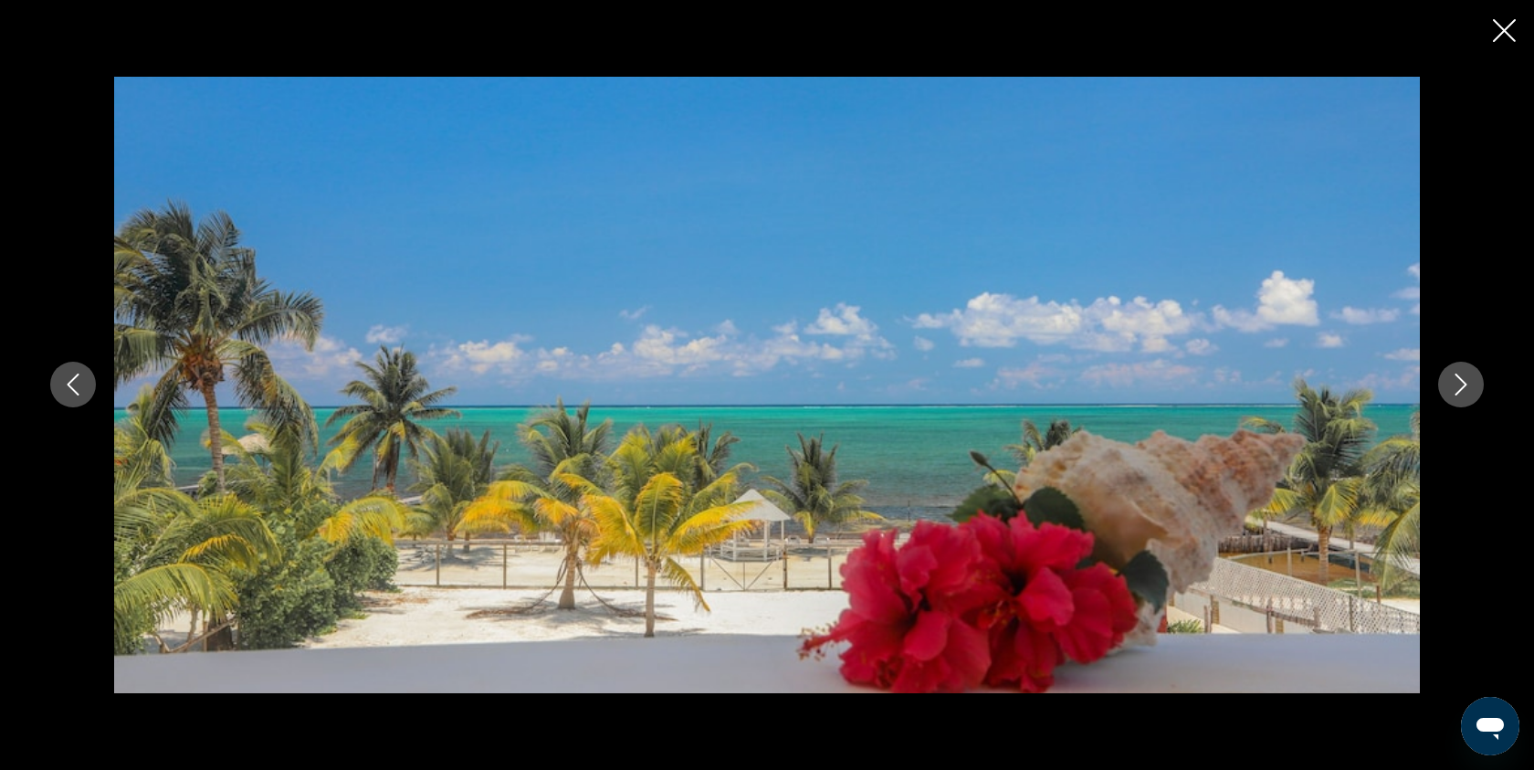
click at [1454, 378] on icon "Next image" at bounding box center [1461, 384] width 22 height 22
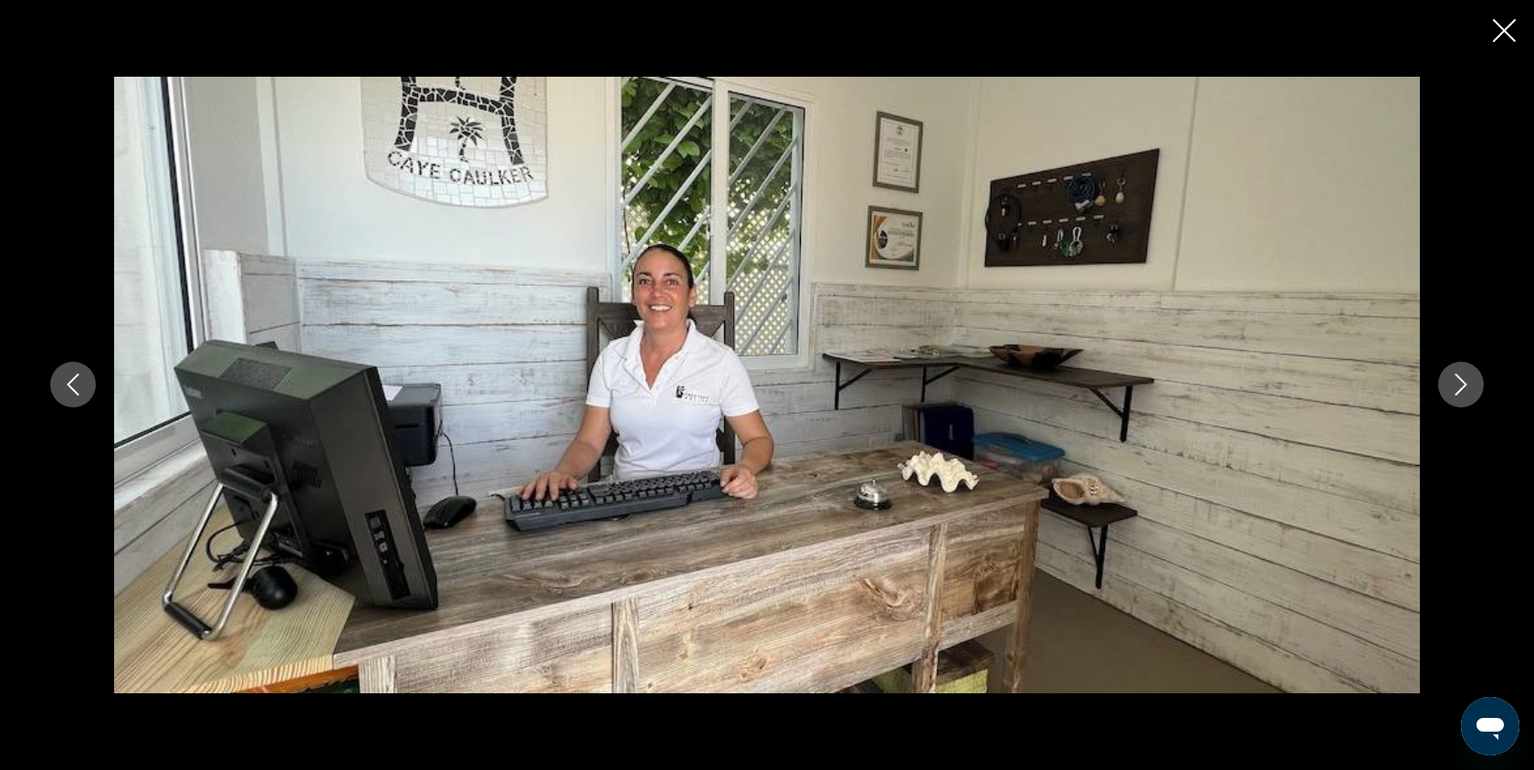
click at [1453, 377] on icon "Next image" at bounding box center [1461, 384] width 22 height 22
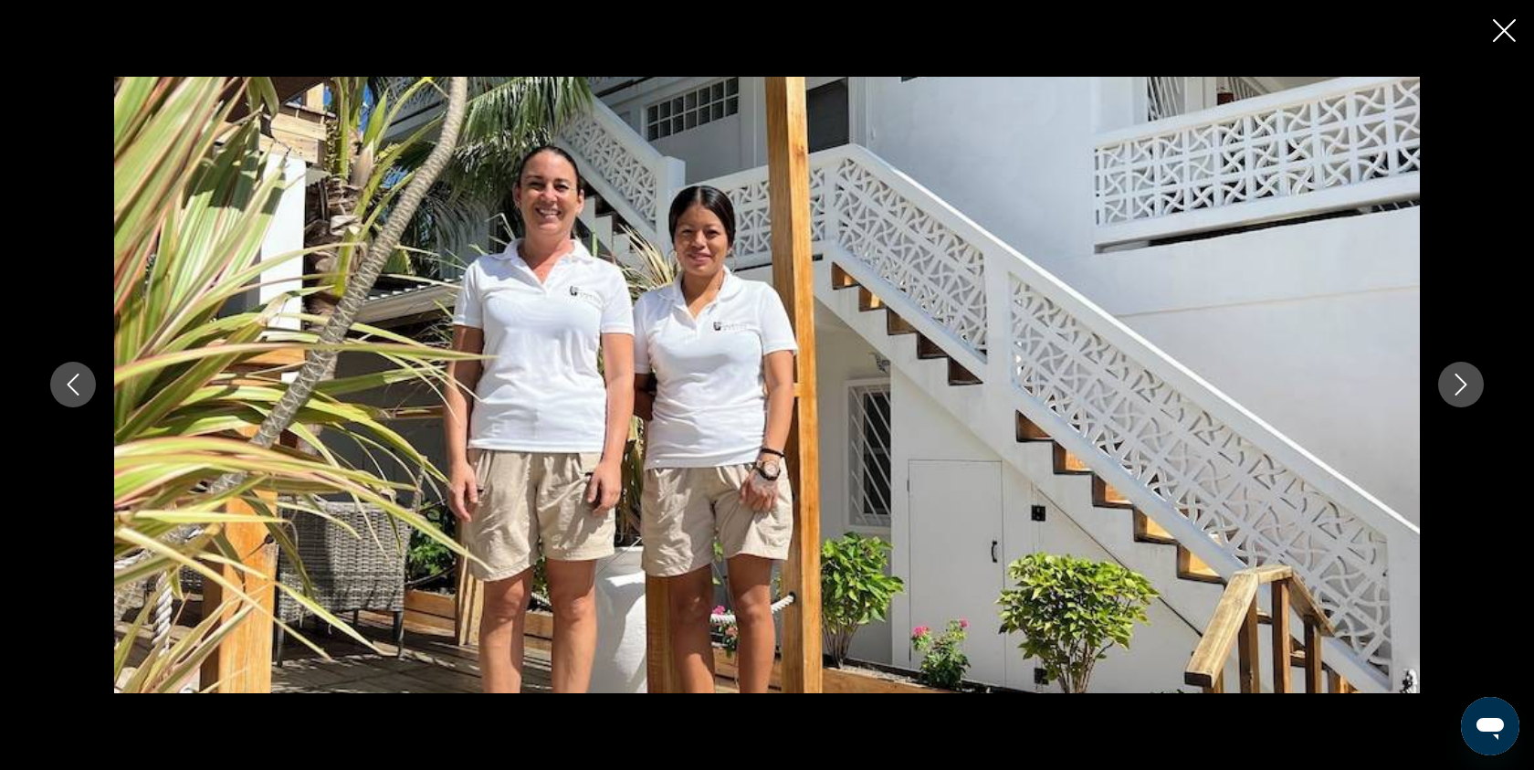
click at [1453, 377] on icon "Next image" at bounding box center [1461, 384] width 22 height 22
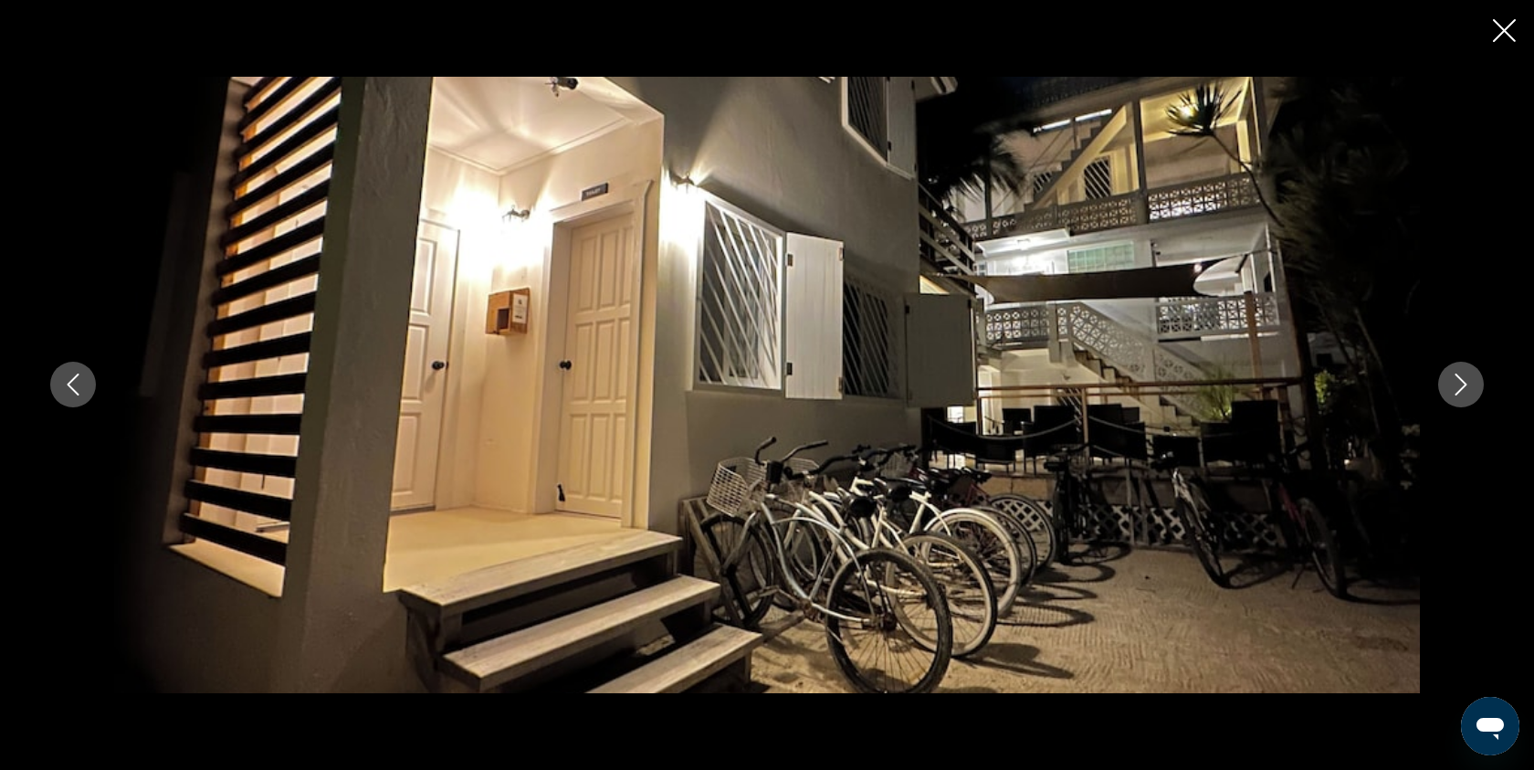
click at [1453, 377] on icon "Next image" at bounding box center [1461, 384] width 22 height 22
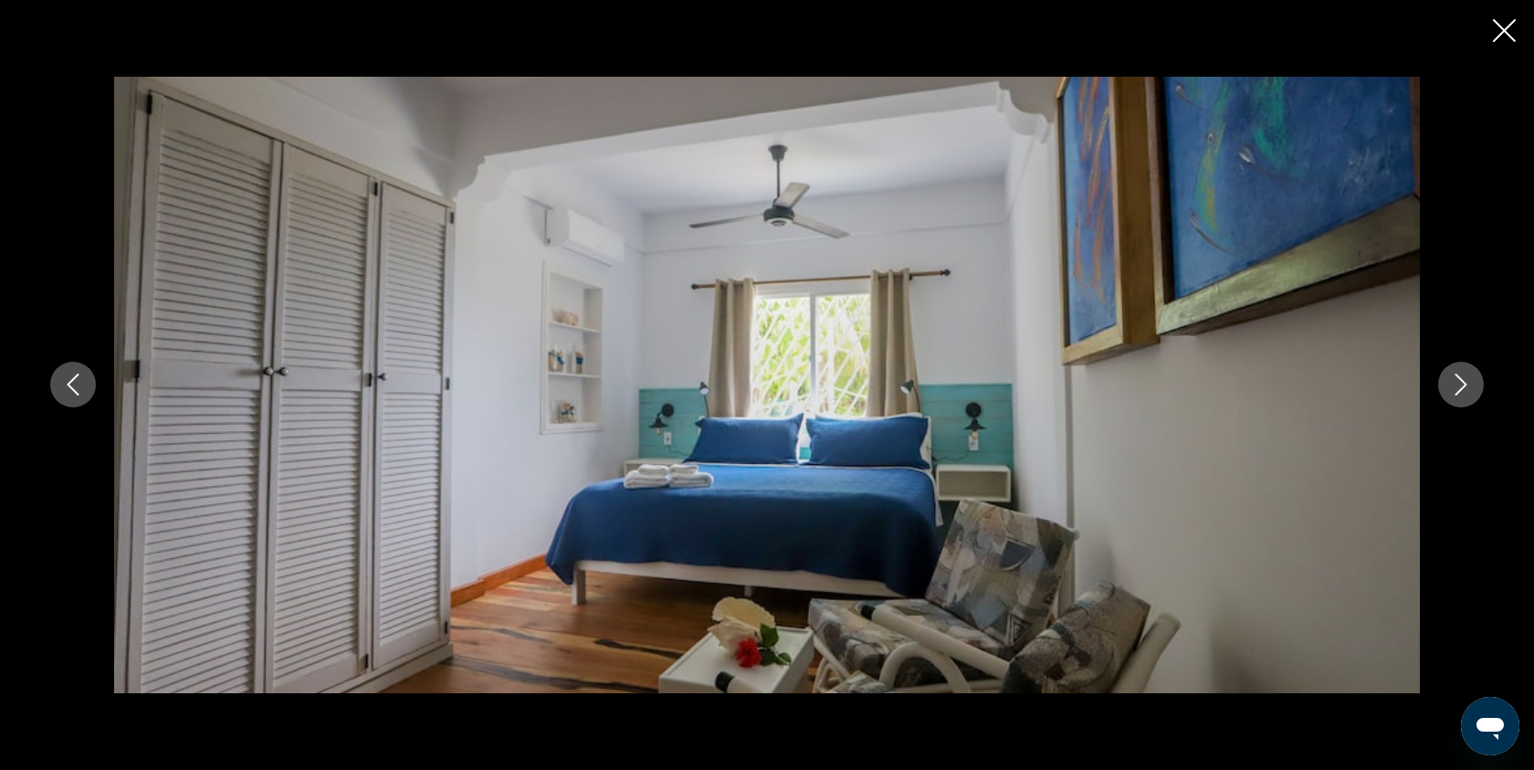
click at [1453, 377] on icon "Next image" at bounding box center [1461, 384] width 22 height 22
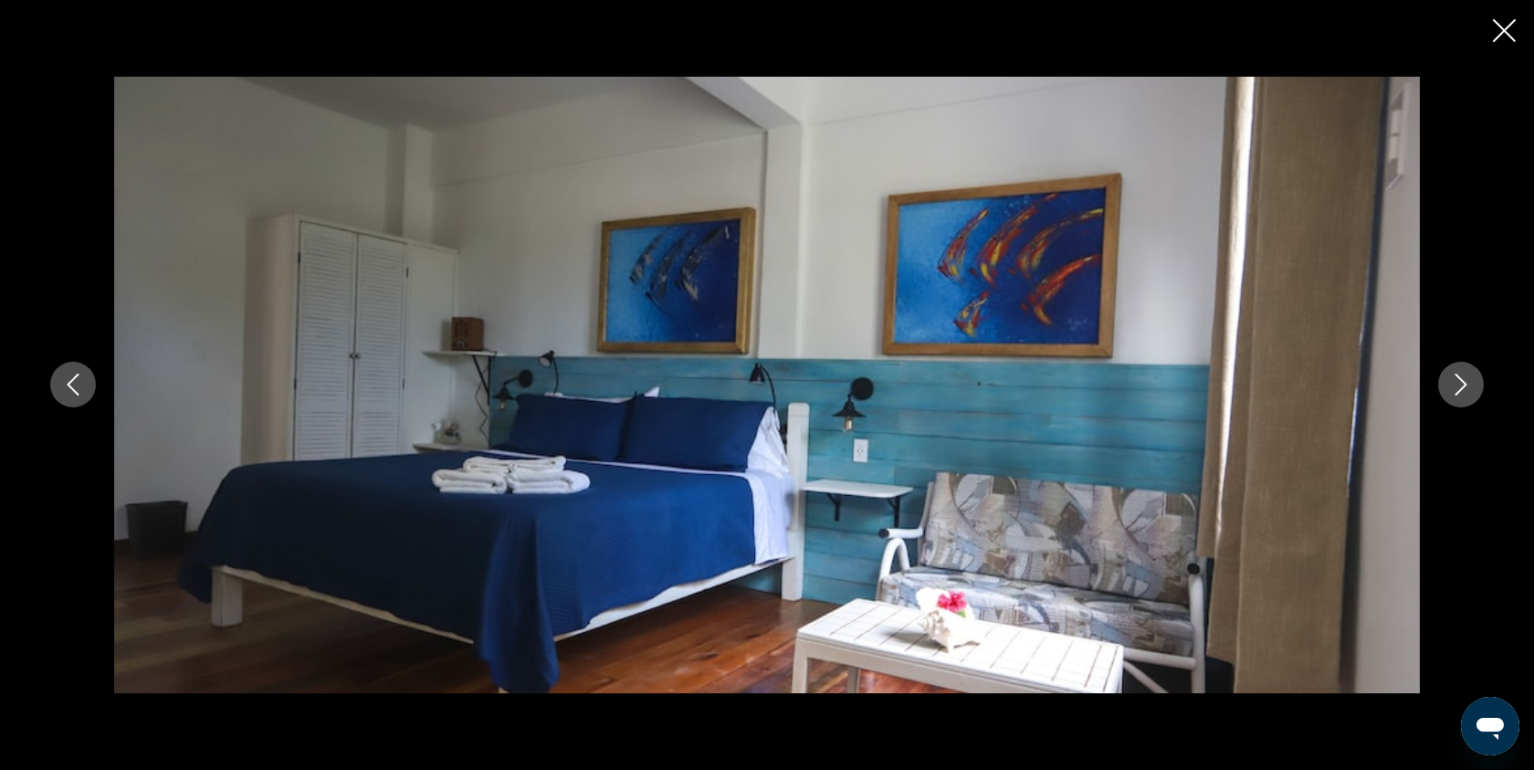
click at [1453, 377] on icon "Next image" at bounding box center [1461, 384] width 22 height 22
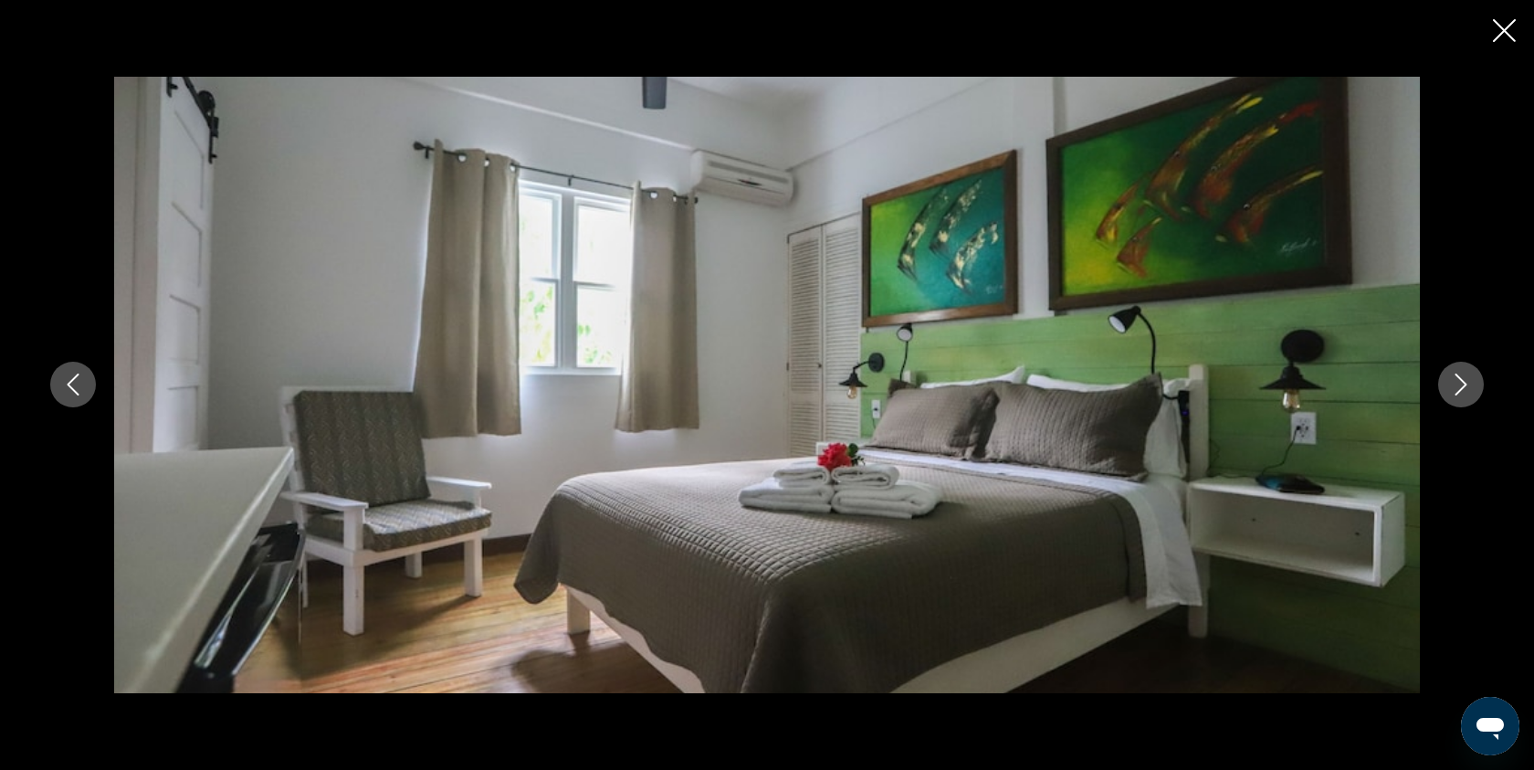
click at [1453, 377] on icon "Next image" at bounding box center [1461, 384] width 22 height 22
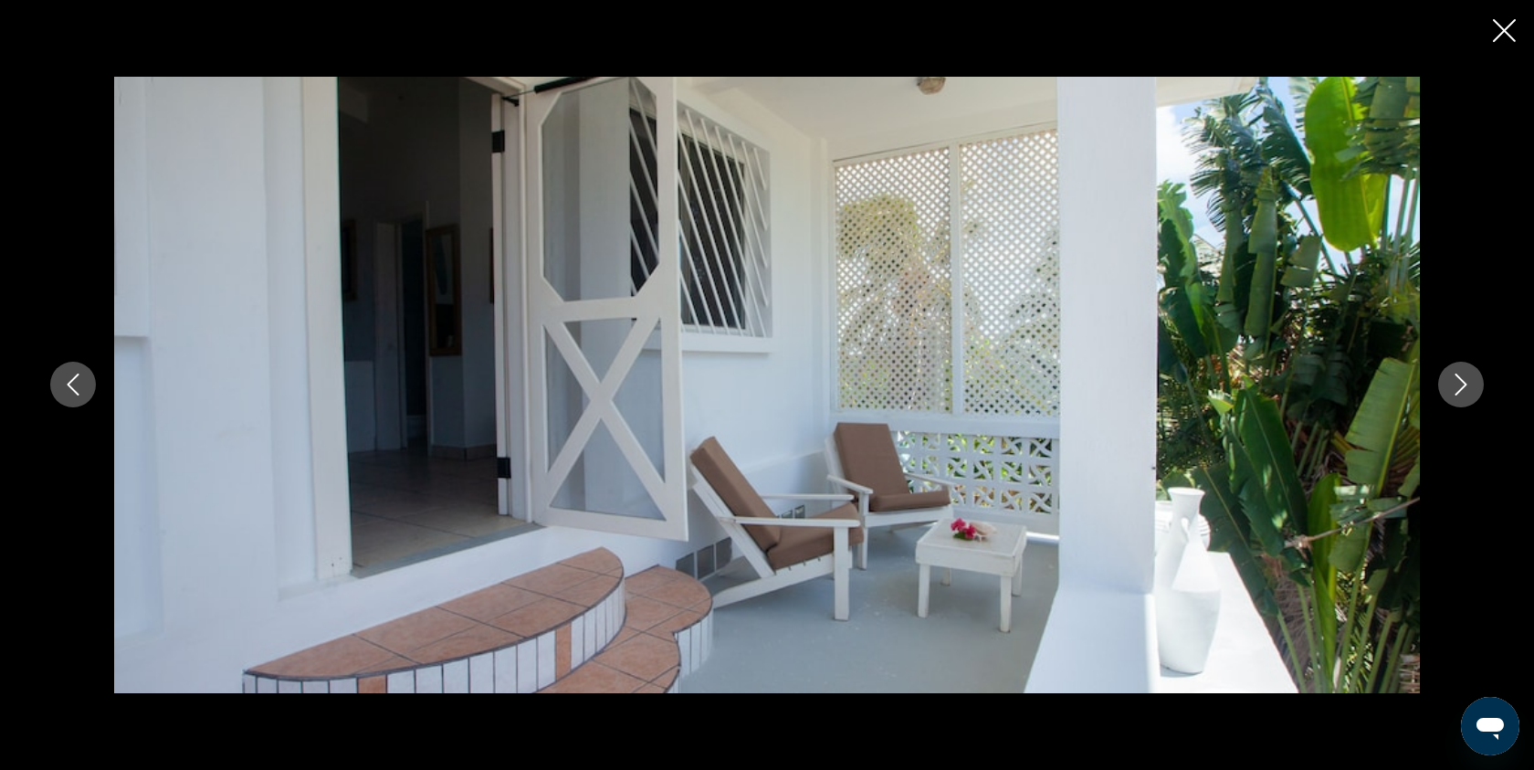
click at [1453, 377] on icon "Next image" at bounding box center [1461, 384] width 22 height 22
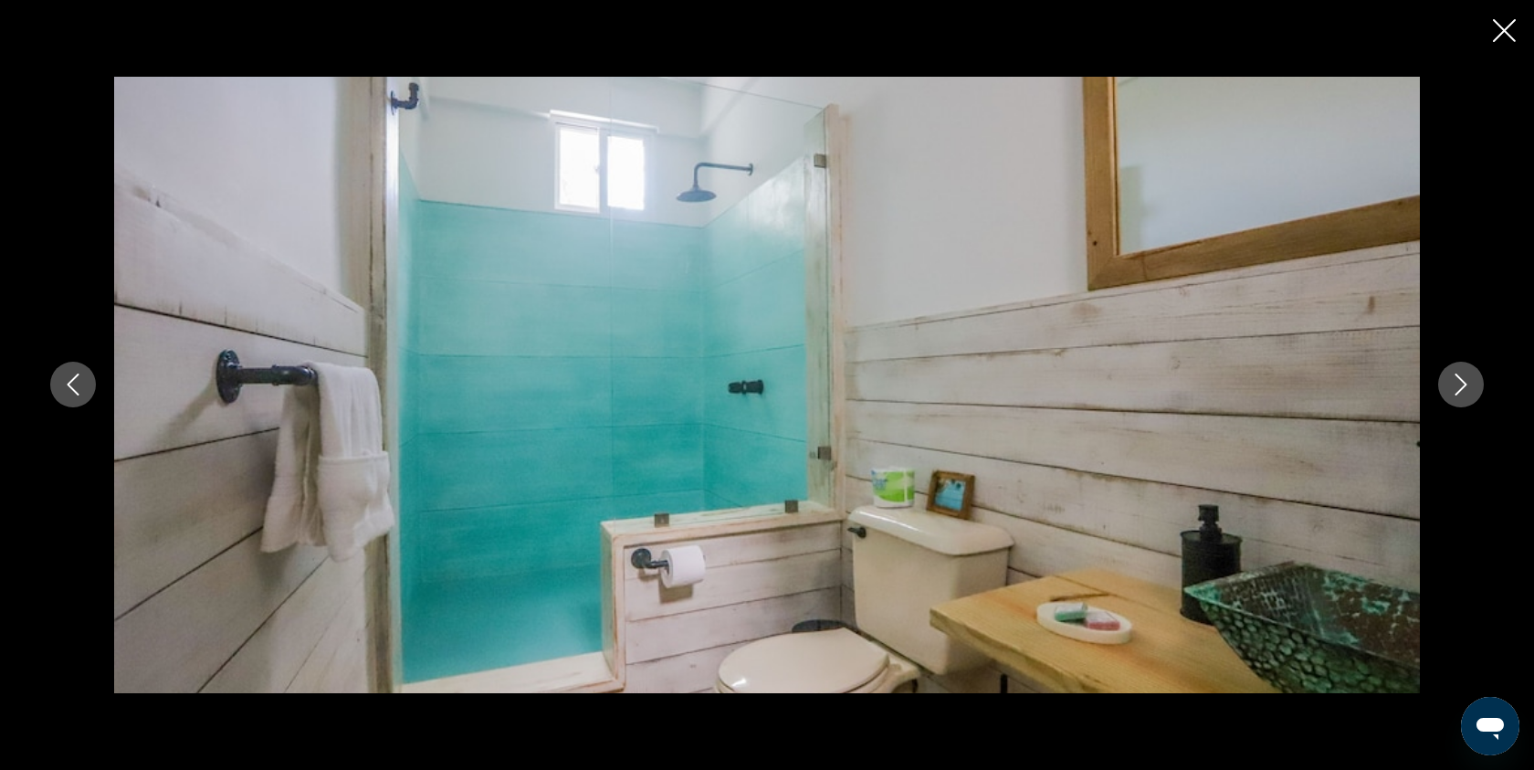
click at [1453, 377] on icon "Next image" at bounding box center [1461, 384] width 22 height 22
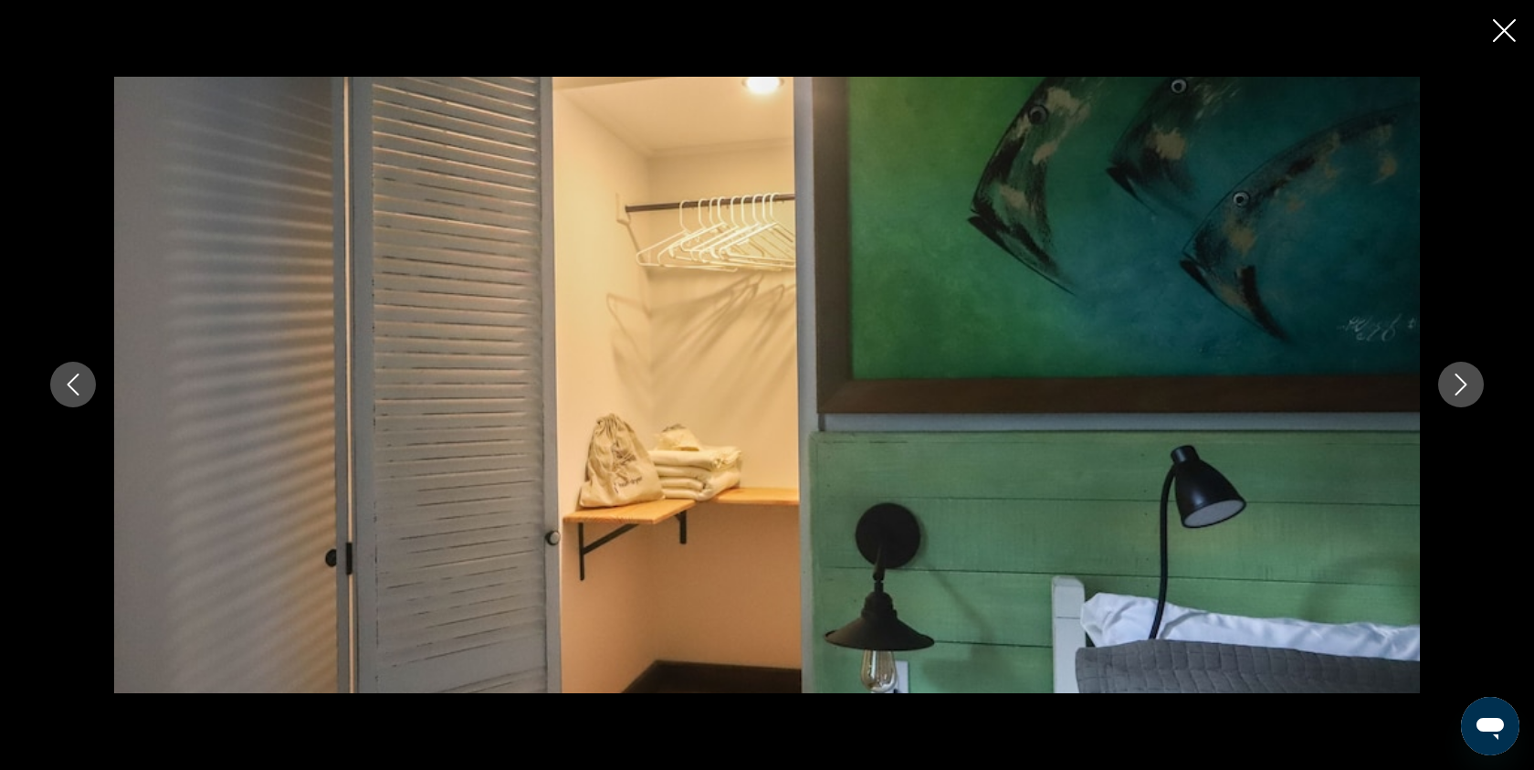
click at [1498, 37] on icon "Close slideshow" at bounding box center [1504, 30] width 23 height 23
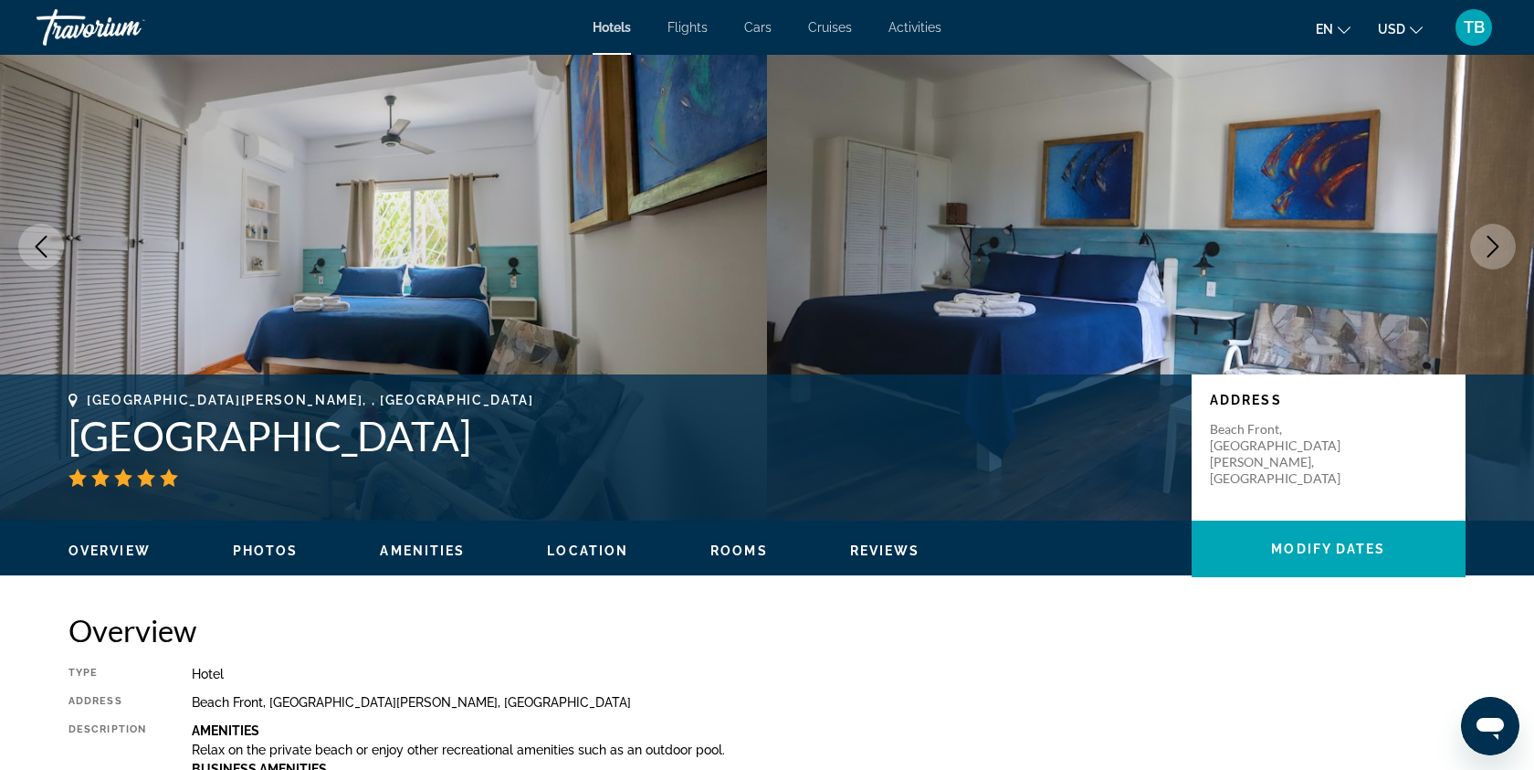
scroll to position [0, 0]
